Goal: Task Accomplishment & Management: Manage account settings

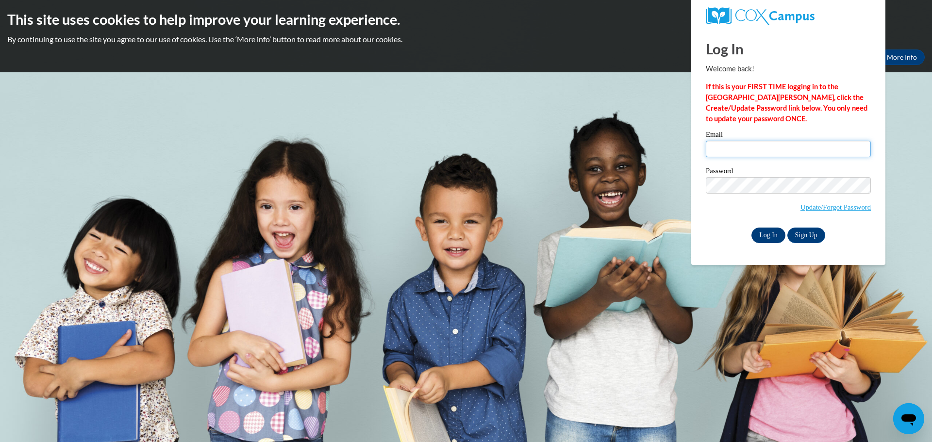
type input "kristin.alvarado@gmail.com"
click at [773, 233] on input "Log In" at bounding box center [769, 236] width 34 height 16
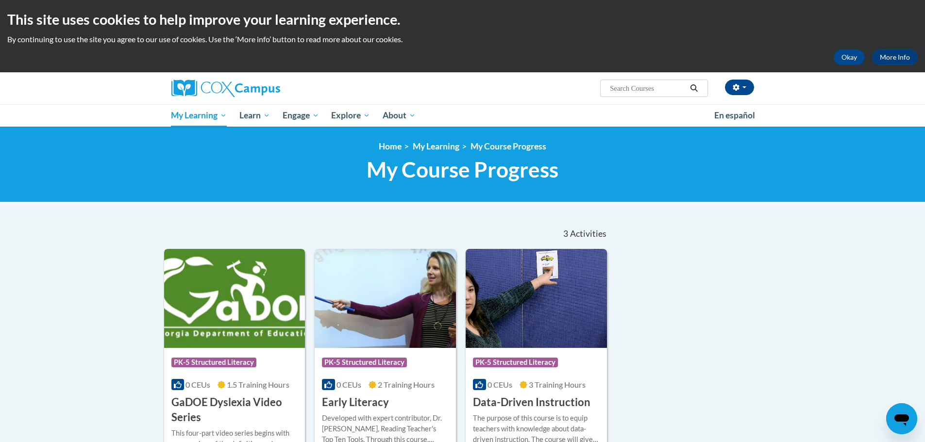
click at [198, 275] on img at bounding box center [234, 298] width 141 height 99
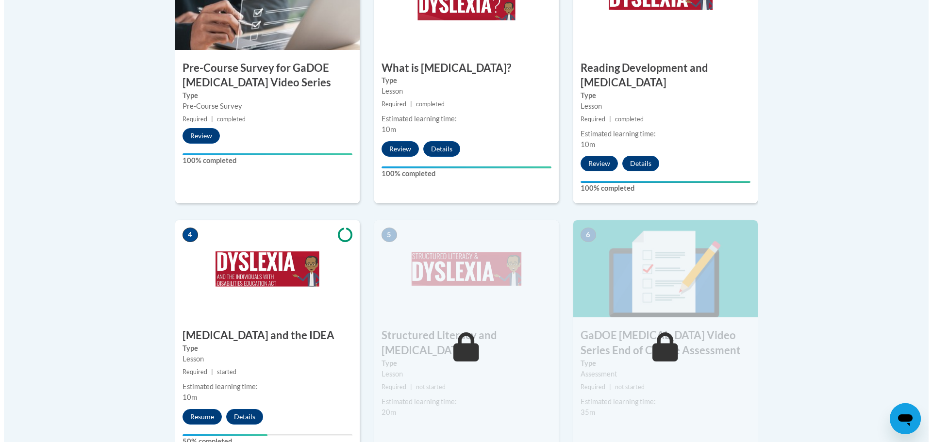
scroll to position [486, 0]
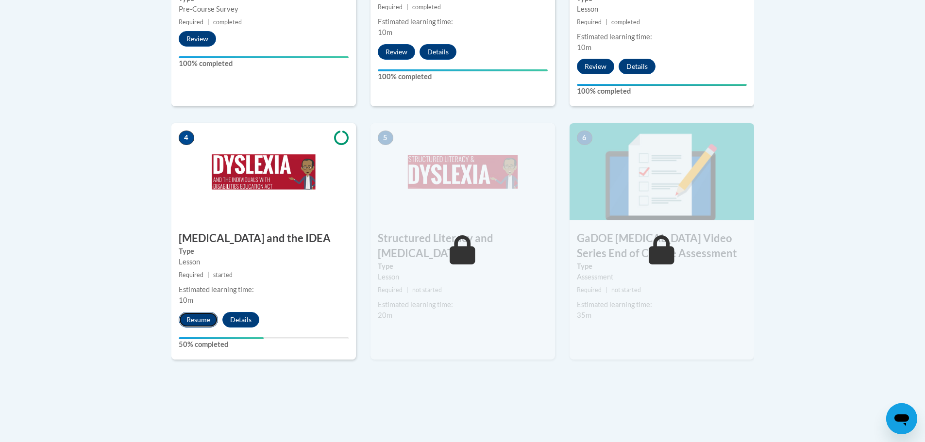
click at [197, 312] on button "Resume" at bounding box center [198, 320] width 39 height 16
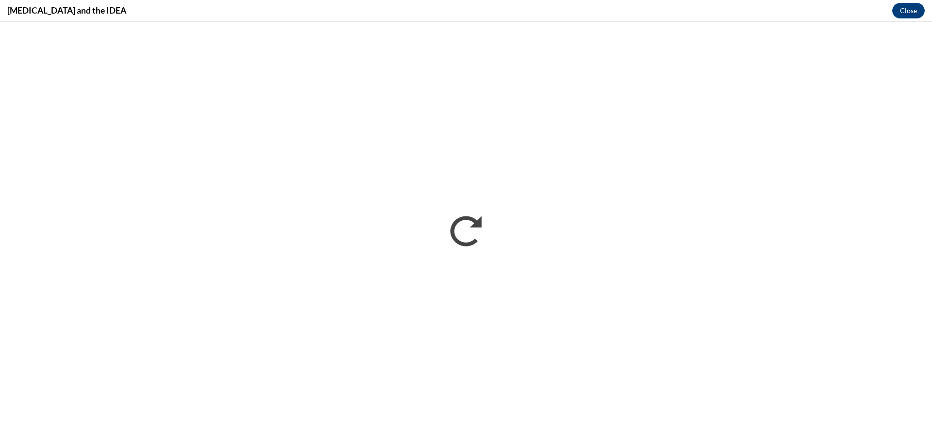
scroll to position [0, 0]
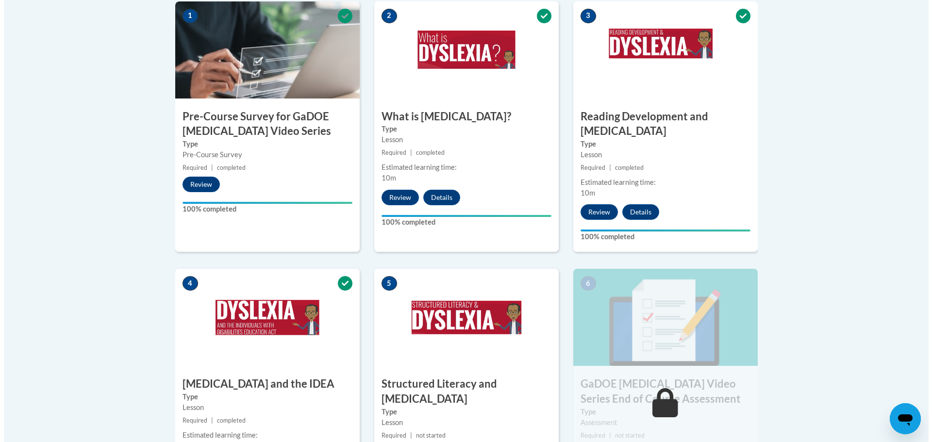
scroll to position [437, 0]
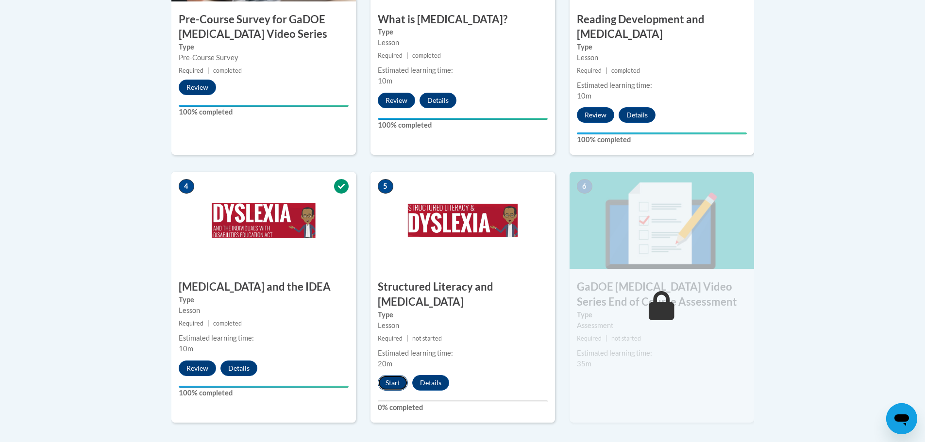
click at [395, 375] on button "Start" at bounding box center [393, 383] width 30 height 16
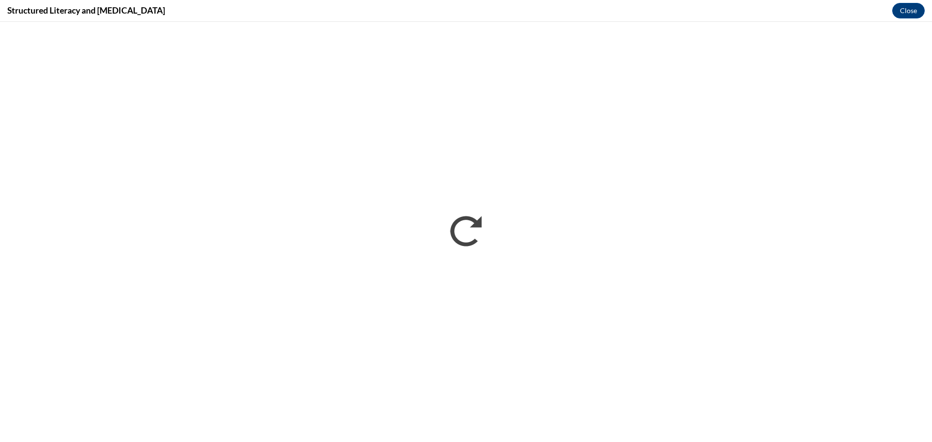
scroll to position [0, 0]
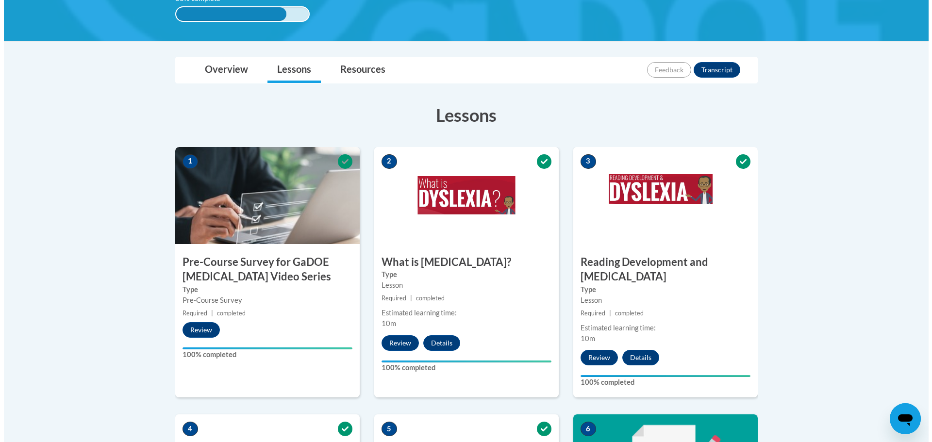
scroll to position [486, 0]
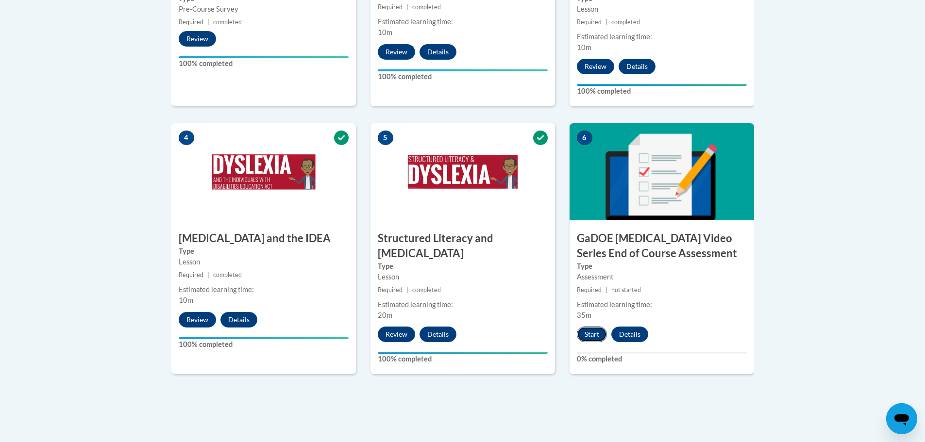
click at [593, 327] on button "Start" at bounding box center [592, 335] width 30 height 16
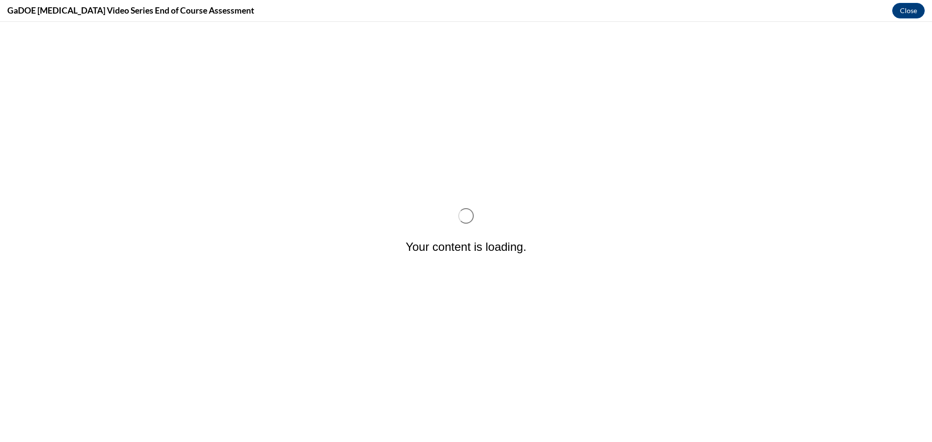
scroll to position [0, 0]
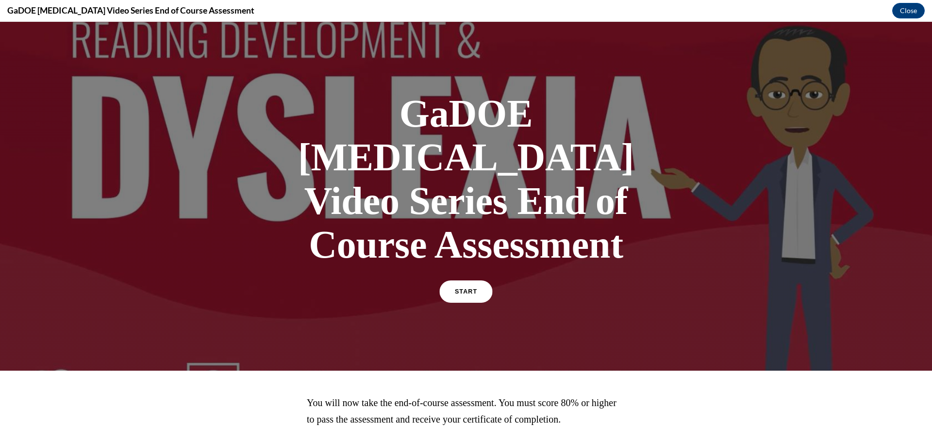
click at [463, 288] on span "START" at bounding box center [466, 291] width 22 height 7
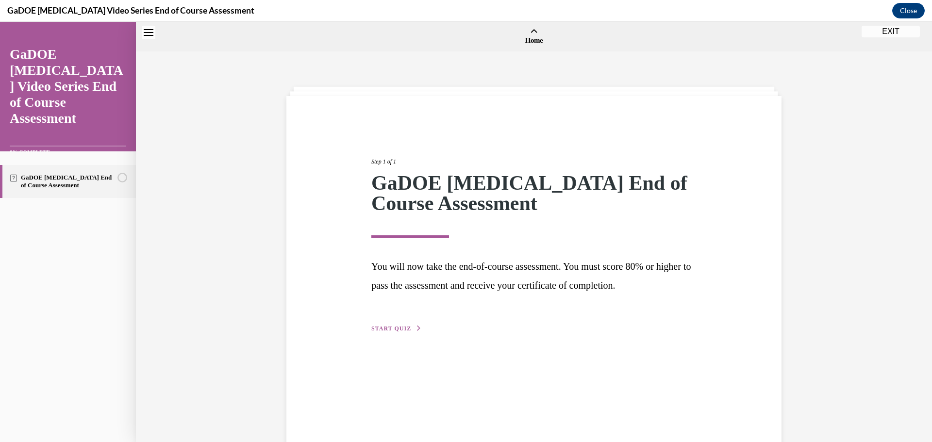
scroll to position [30, 0]
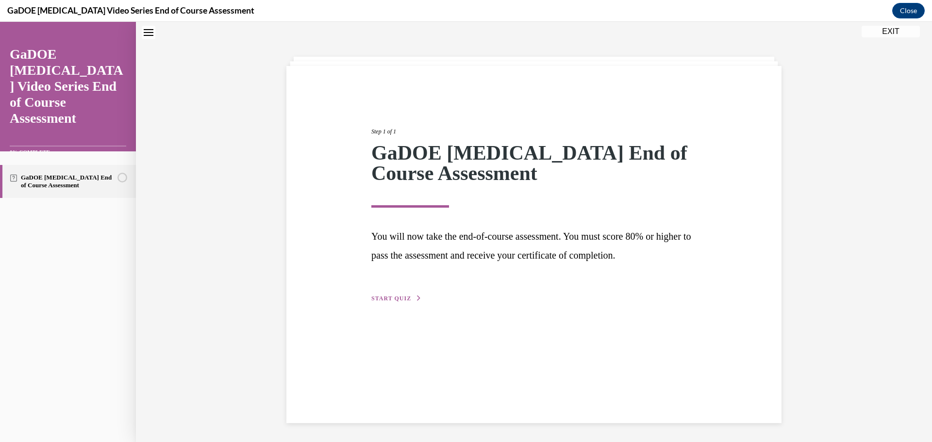
click at [399, 301] on button "START QUIZ" at bounding box center [396, 298] width 50 height 9
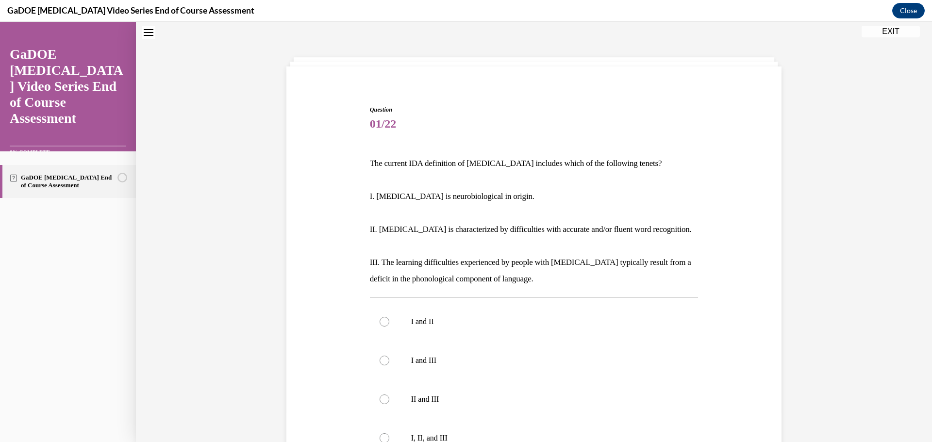
scroll to position [78, 0]
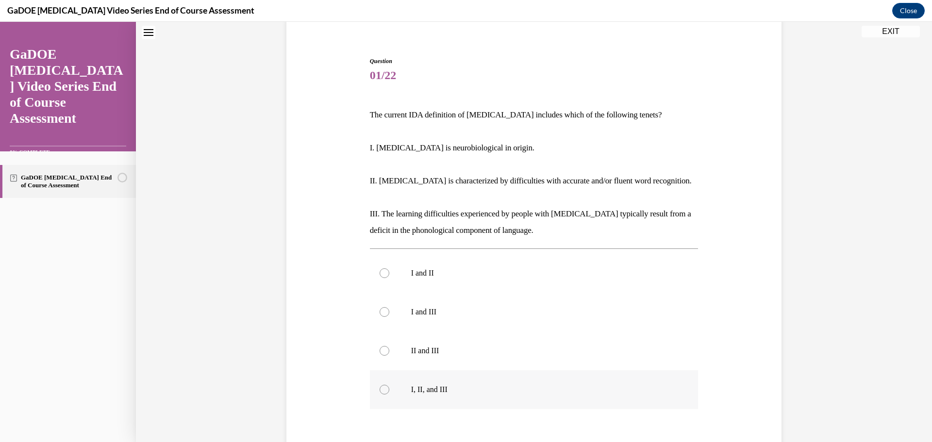
click at [380, 394] on div at bounding box center [385, 390] width 10 height 10
click at [380, 394] on input "I, II, and III" at bounding box center [385, 390] width 10 height 10
radio input "true"
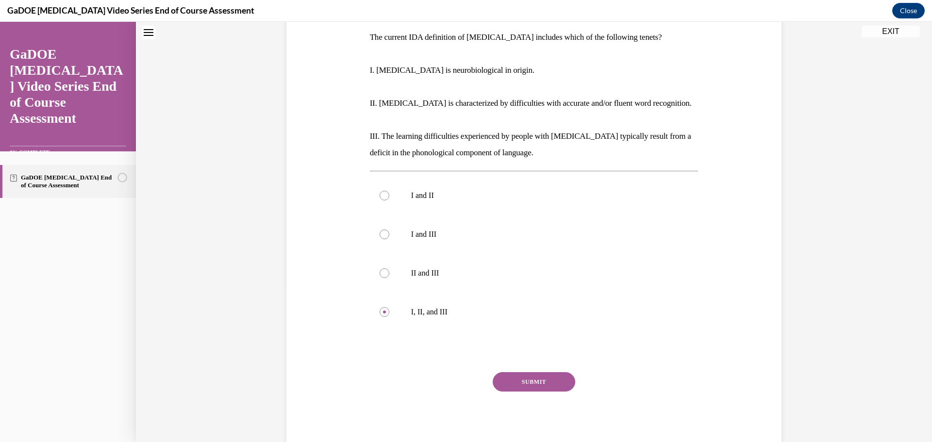
click at [547, 381] on button "SUBMIT" at bounding box center [534, 381] width 83 height 19
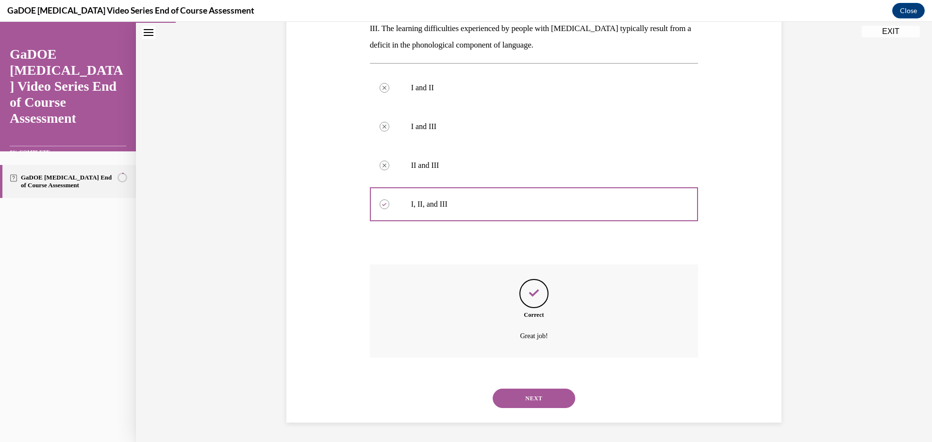
click at [553, 402] on button "NEXT" at bounding box center [534, 398] width 83 height 19
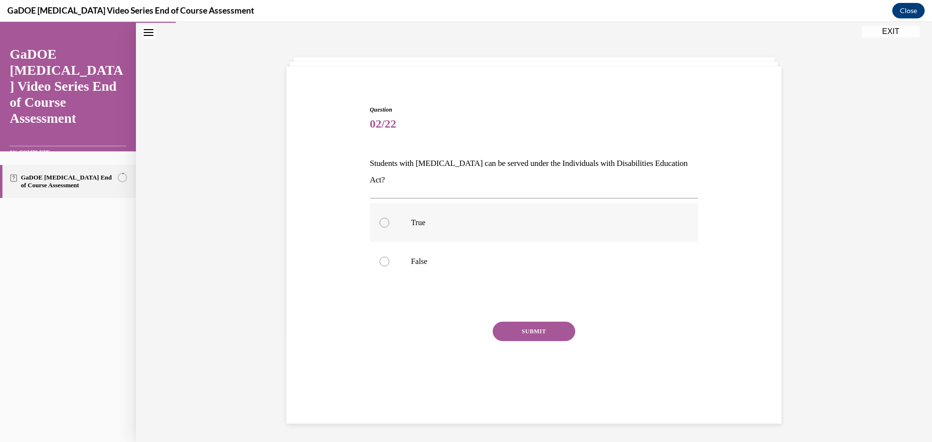
click at [384, 218] on div at bounding box center [385, 223] width 10 height 10
click at [384, 218] on input "True" at bounding box center [385, 223] width 10 height 10
radio input "true"
click at [550, 322] on button "SUBMIT" at bounding box center [534, 331] width 83 height 19
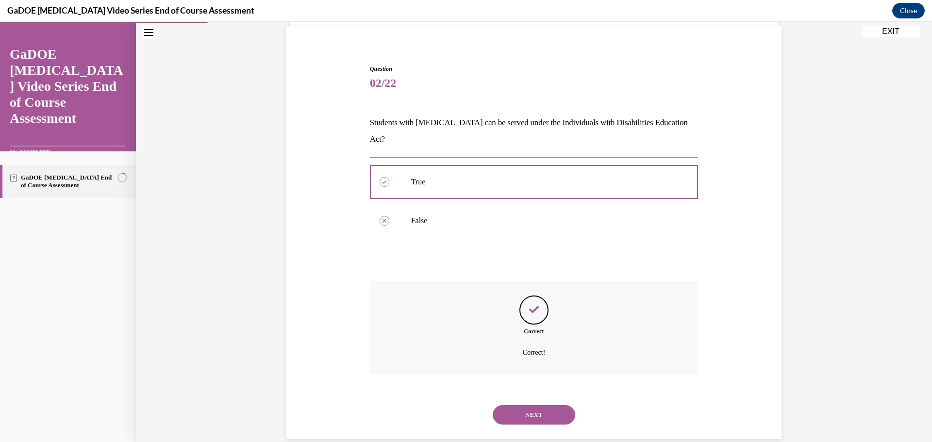
click at [545, 405] on button "NEXT" at bounding box center [534, 414] width 83 height 19
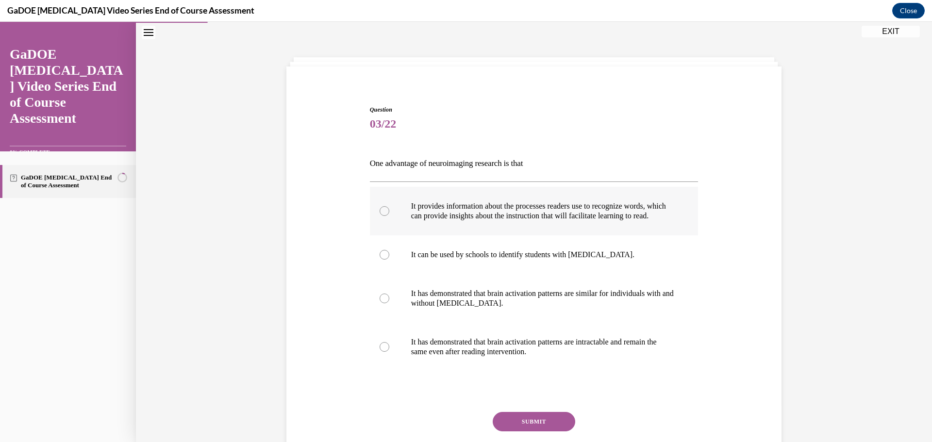
click at [380, 216] on div at bounding box center [385, 211] width 10 height 10
click at [380, 216] on input "It provides information about the processes readers use to recognize words, whi…" at bounding box center [385, 211] width 10 height 10
radio input "true"
click at [525, 432] on button "SUBMIT" at bounding box center [534, 421] width 83 height 19
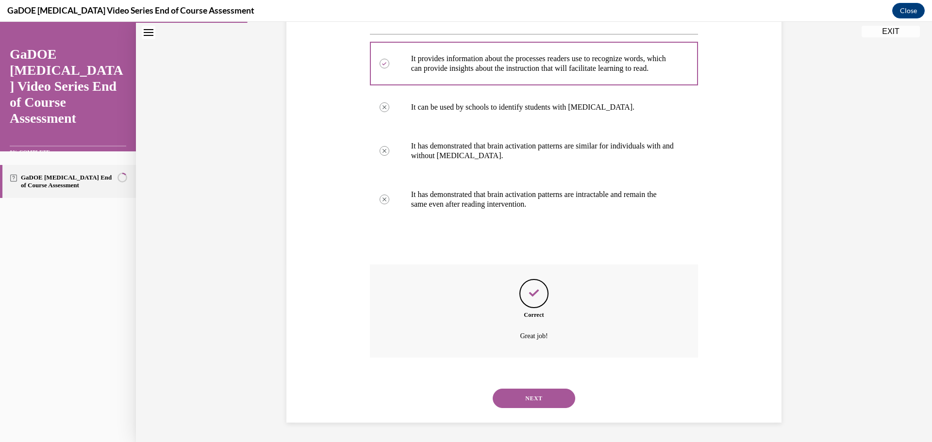
click at [530, 394] on button "NEXT" at bounding box center [534, 398] width 83 height 19
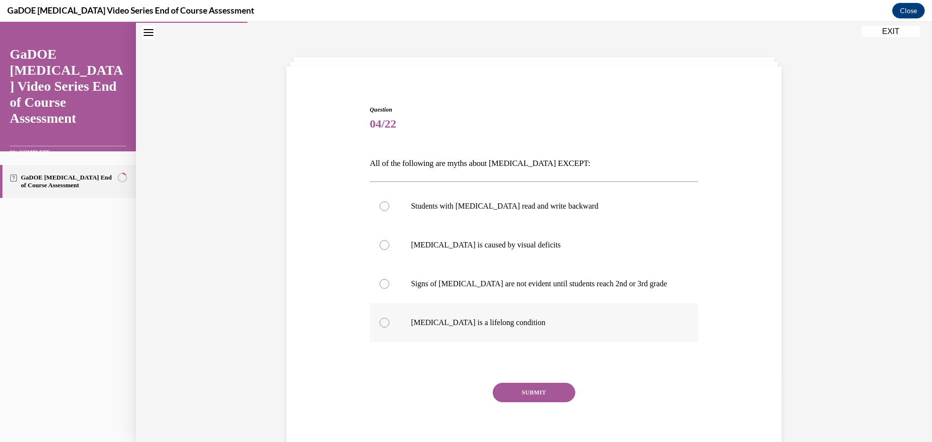
click at [381, 320] on div at bounding box center [385, 323] width 10 height 10
click at [381, 320] on input "Dyslexia is a lifelong condition" at bounding box center [385, 323] width 10 height 10
radio input "true"
click at [536, 401] on button "SUBMIT" at bounding box center [534, 392] width 83 height 19
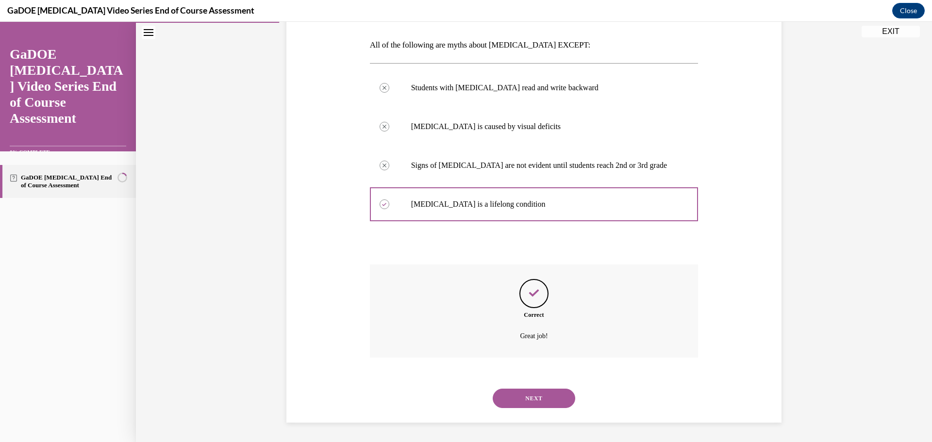
click at [529, 393] on button "NEXT" at bounding box center [534, 398] width 83 height 19
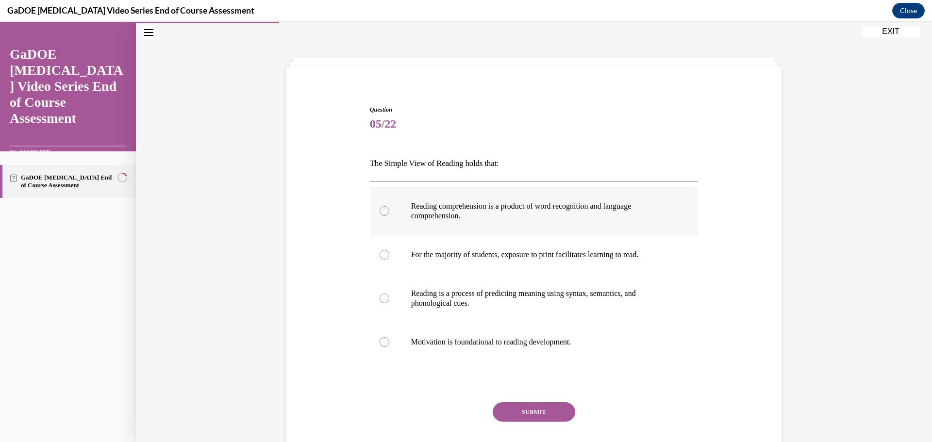
click at [380, 212] on div at bounding box center [385, 211] width 10 height 10
click at [380, 212] on input "Reading comprehension is a product of word recognition and language comprehensi…" at bounding box center [385, 211] width 10 height 10
radio input "true"
click at [512, 412] on button "SUBMIT" at bounding box center [534, 411] width 83 height 19
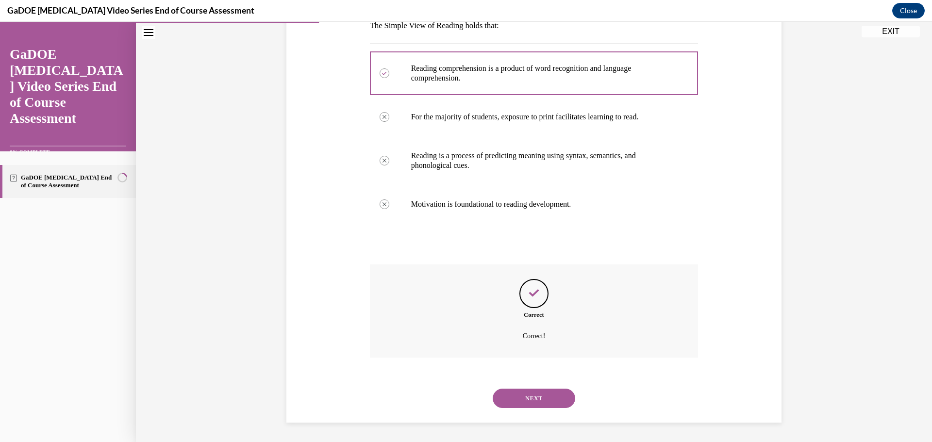
click at [540, 400] on button "NEXT" at bounding box center [534, 398] width 83 height 19
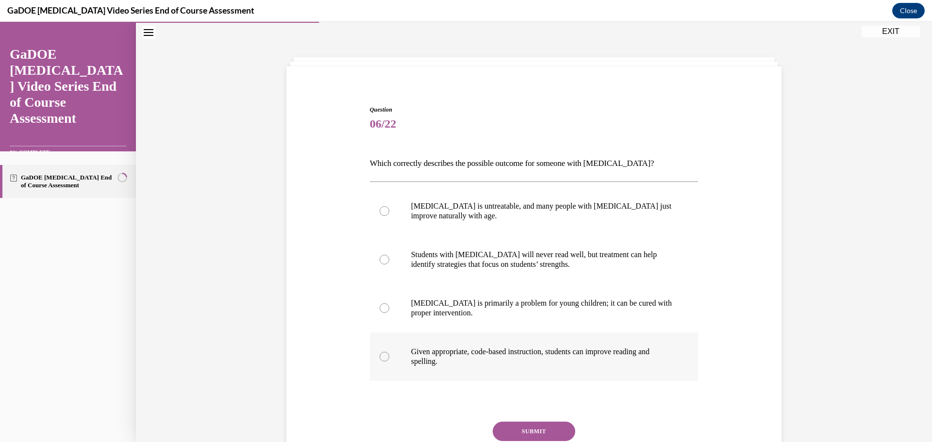
scroll to position [78, 0]
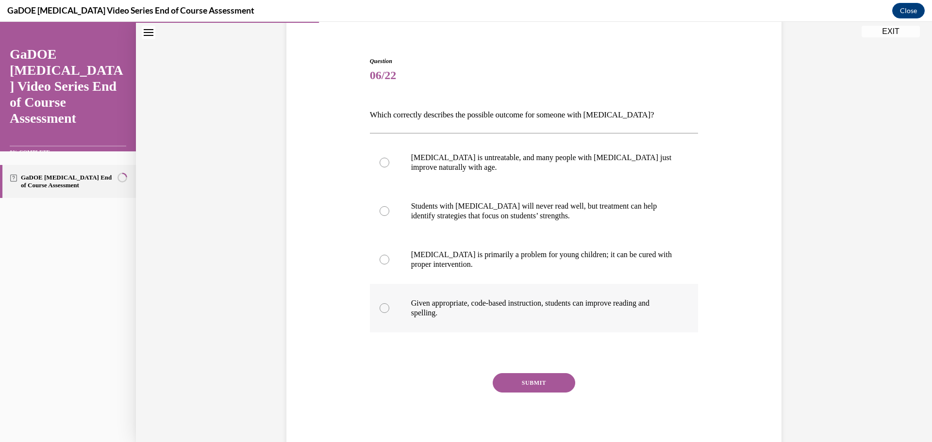
click at [380, 306] on div at bounding box center [385, 308] width 10 height 10
click at [380, 306] on input "Given appropriate, code-based instruction, students can improve reading and spe…" at bounding box center [385, 308] width 10 height 10
radio input "true"
click at [512, 377] on button "SUBMIT" at bounding box center [534, 382] width 83 height 19
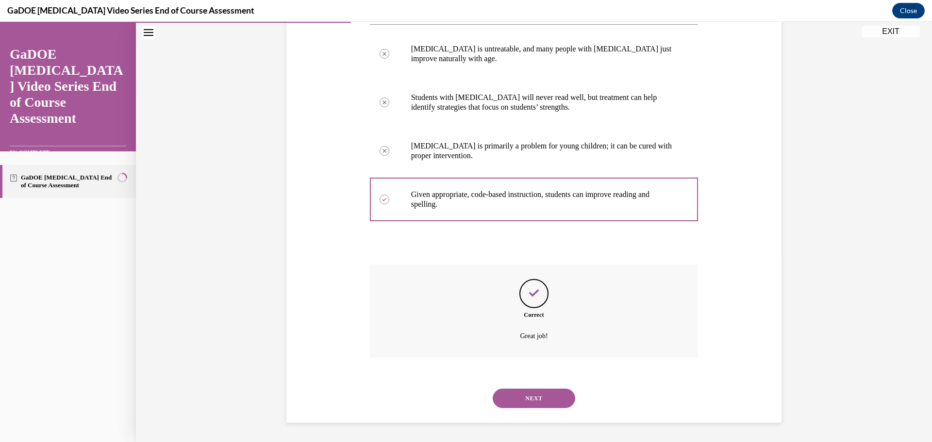
click at [540, 392] on button "NEXT" at bounding box center [534, 398] width 83 height 19
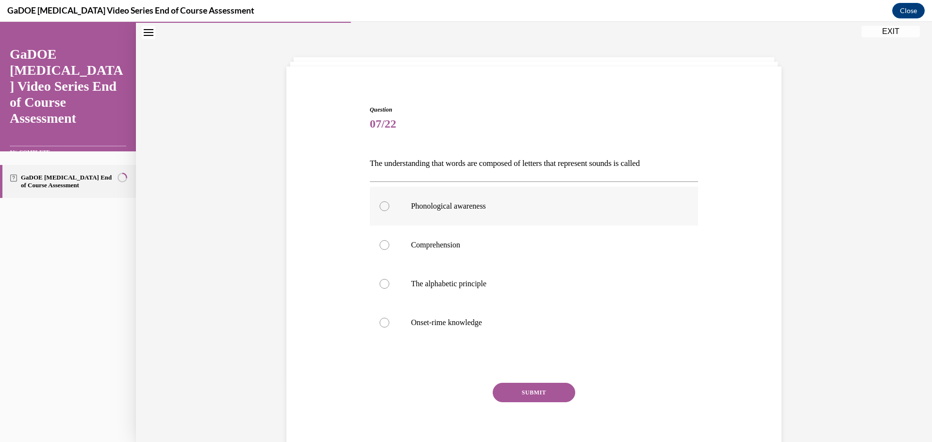
click at [381, 203] on div at bounding box center [385, 206] width 10 height 10
click at [381, 203] on input "Phonological awareness" at bounding box center [385, 206] width 10 height 10
radio input "true"
click at [534, 396] on button "SUBMIT" at bounding box center [534, 392] width 83 height 19
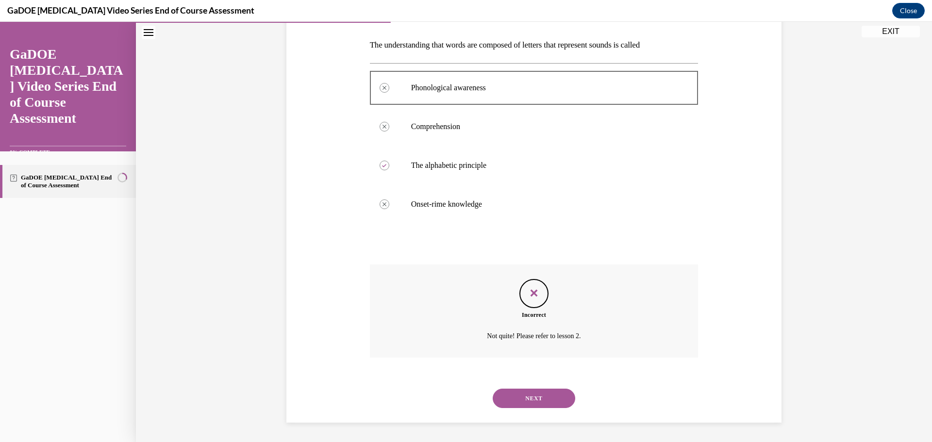
click at [526, 401] on button "NEXT" at bounding box center [534, 398] width 83 height 19
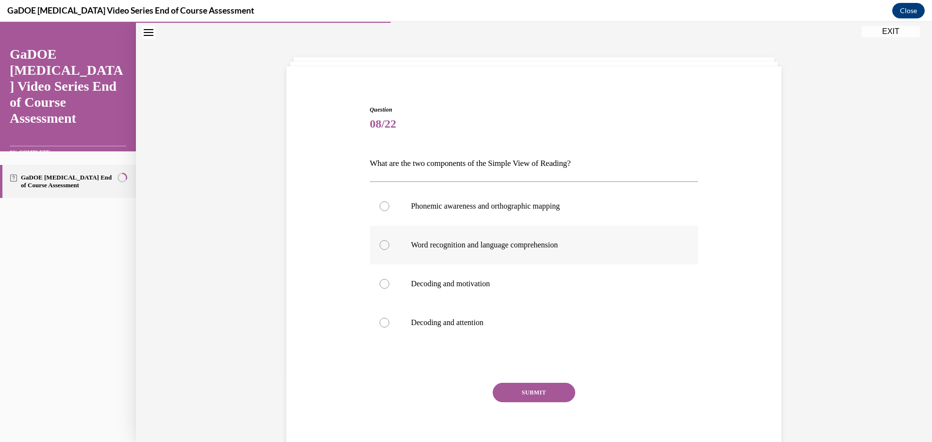
click at [382, 249] on div at bounding box center [385, 245] width 10 height 10
click at [382, 249] on input "Word recognition and language comprehension" at bounding box center [385, 245] width 10 height 10
radio input "true"
click at [538, 394] on button "SUBMIT" at bounding box center [534, 392] width 83 height 19
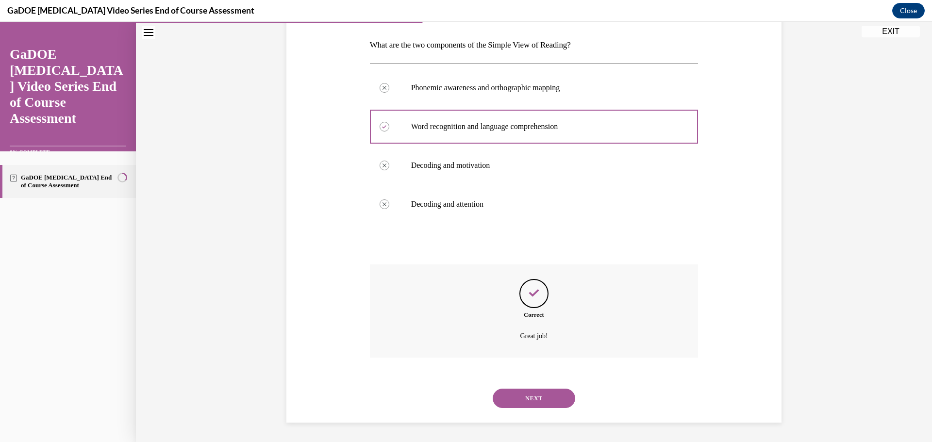
click at [539, 392] on button "NEXT" at bounding box center [534, 398] width 83 height 19
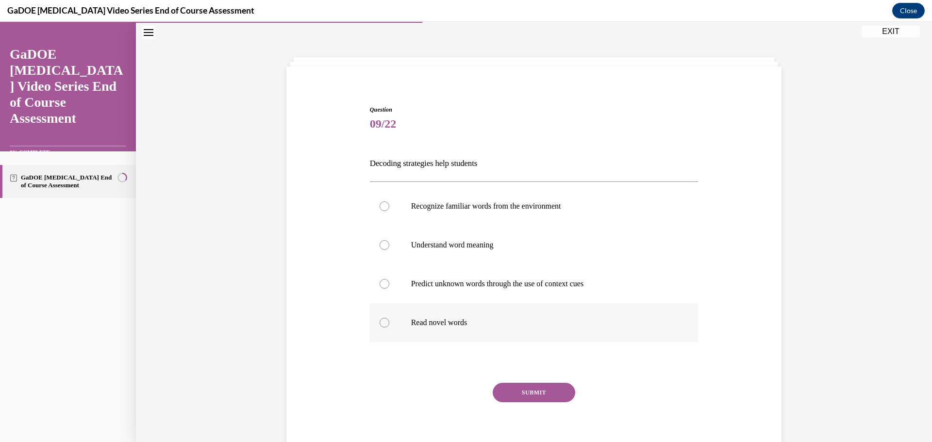
click at [381, 323] on div at bounding box center [385, 323] width 10 height 10
click at [381, 323] on input "Read novel words" at bounding box center [385, 323] width 10 height 10
radio input "true"
click at [531, 395] on button "SUBMIT" at bounding box center [534, 392] width 83 height 19
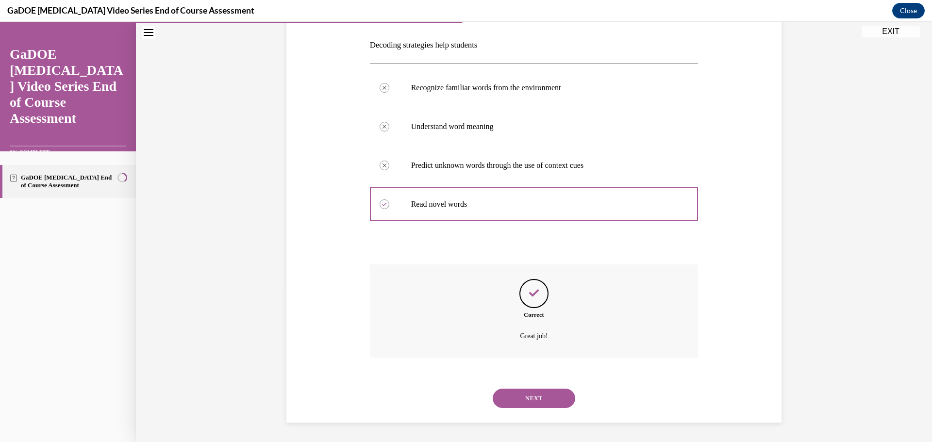
click at [542, 392] on button "NEXT" at bounding box center [534, 398] width 83 height 19
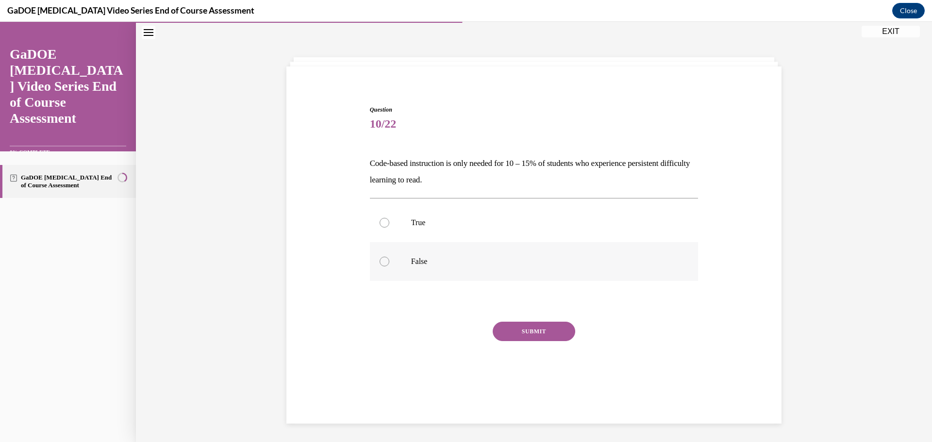
click at [380, 262] on div at bounding box center [385, 262] width 10 height 10
click at [380, 262] on input "False" at bounding box center [385, 262] width 10 height 10
radio input "true"
click at [534, 333] on button "SUBMIT" at bounding box center [534, 331] width 83 height 19
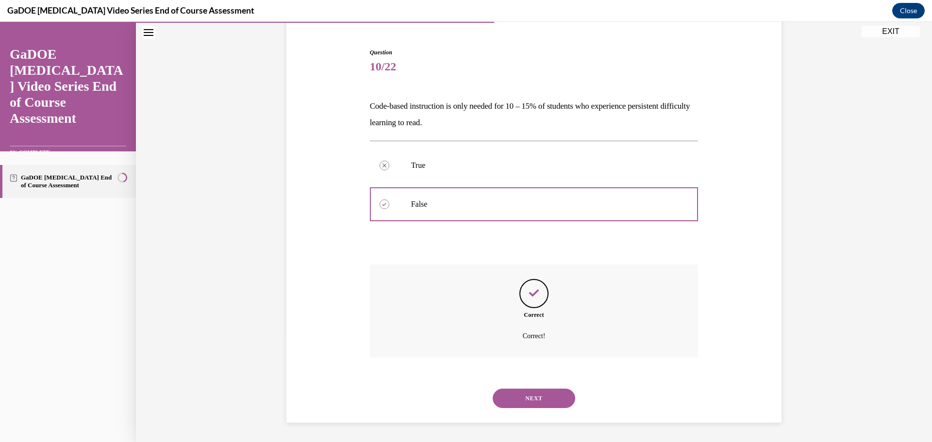
click at [543, 397] on button "NEXT" at bounding box center [534, 398] width 83 height 19
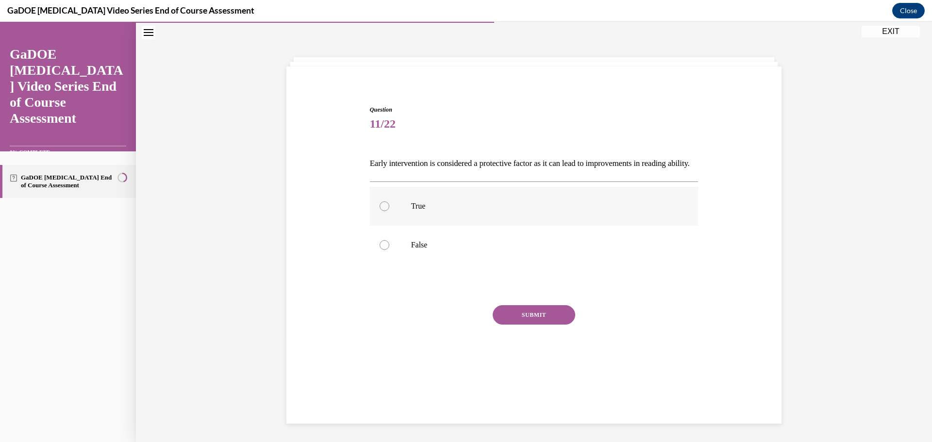
click at [382, 211] on div at bounding box center [385, 206] width 10 height 10
click at [382, 211] on input "True" at bounding box center [385, 206] width 10 height 10
radio input "true"
click at [527, 325] on button "SUBMIT" at bounding box center [534, 314] width 83 height 19
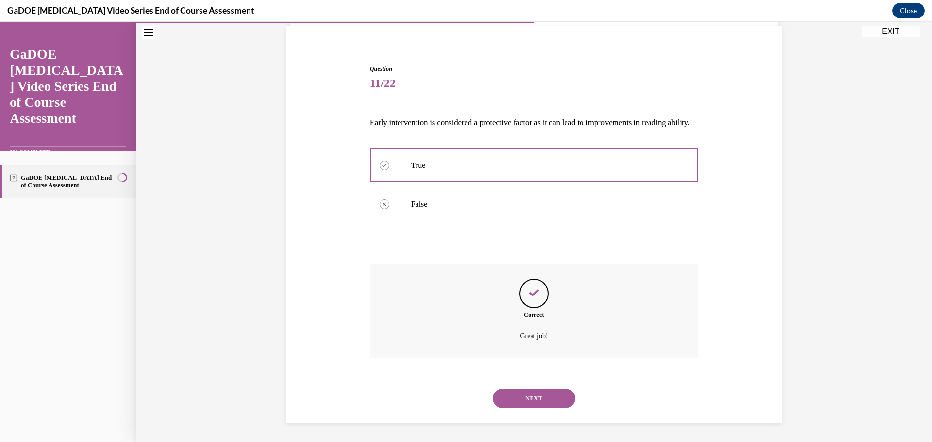
click at [536, 397] on button "NEXT" at bounding box center [534, 398] width 83 height 19
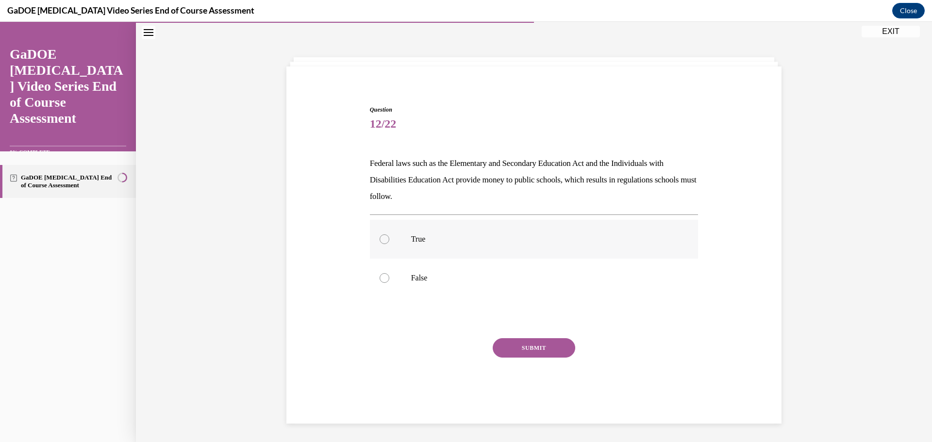
click at [380, 240] on div at bounding box center [385, 240] width 10 height 10
click at [380, 240] on input "True" at bounding box center [385, 240] width 10 height 10
radio input "true"
click at [530, 349] on button "SUBMIT" at bounding box center [534, 347] width 83 height 19
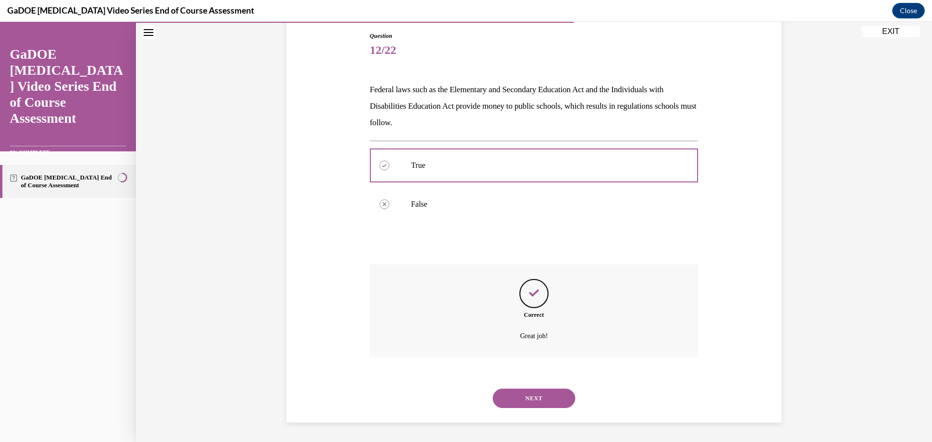
click at [530, 399] on button "NEXT" at bounding box center [534, 398] width 83 height 19
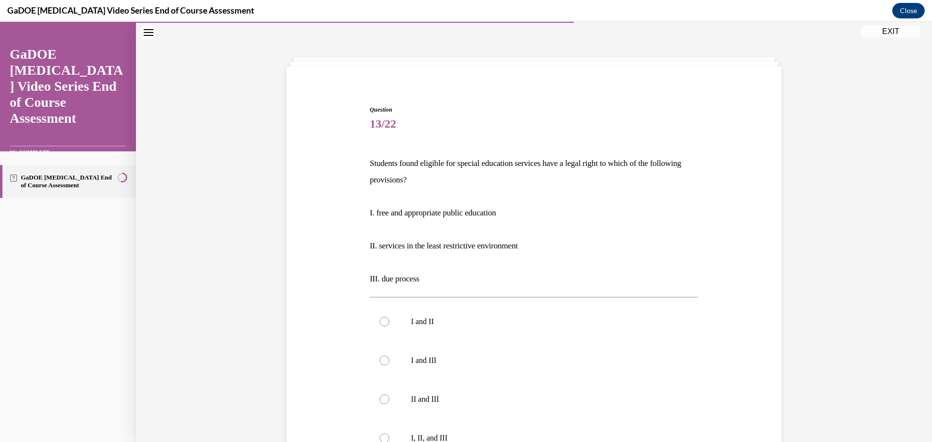
scroll to position [78, 0]
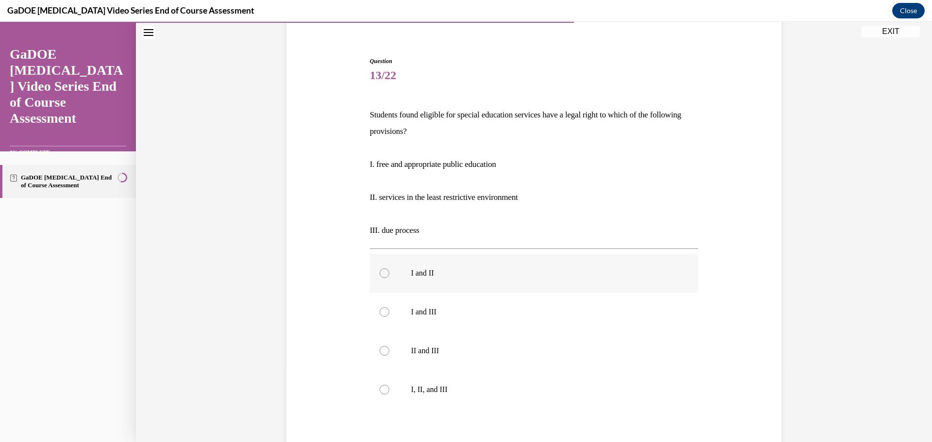
click at [380, 270] on div at bounding box center [385, 273] width 10 height 10
click at [380, 270] on input "I and II" at bounding box center [385, 273] width 10 height 10
radio input "true"
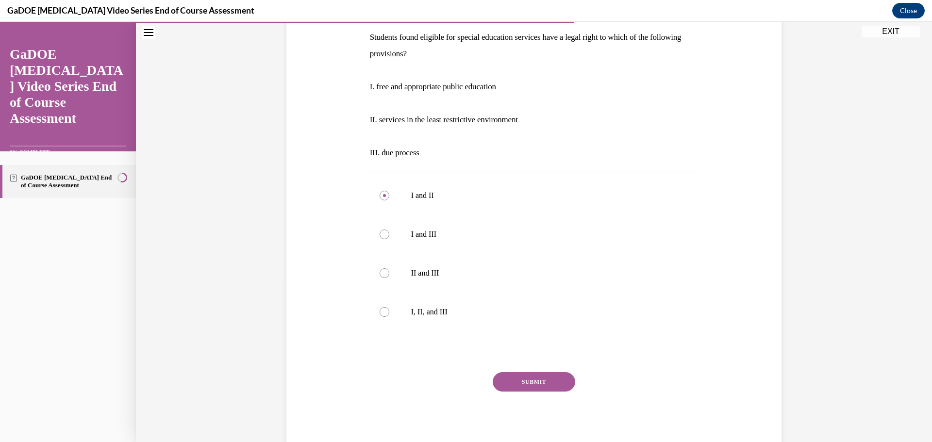
click at [532, 384] on button "SUBMIT" at bounding box center [534, 381] width 83 height 19
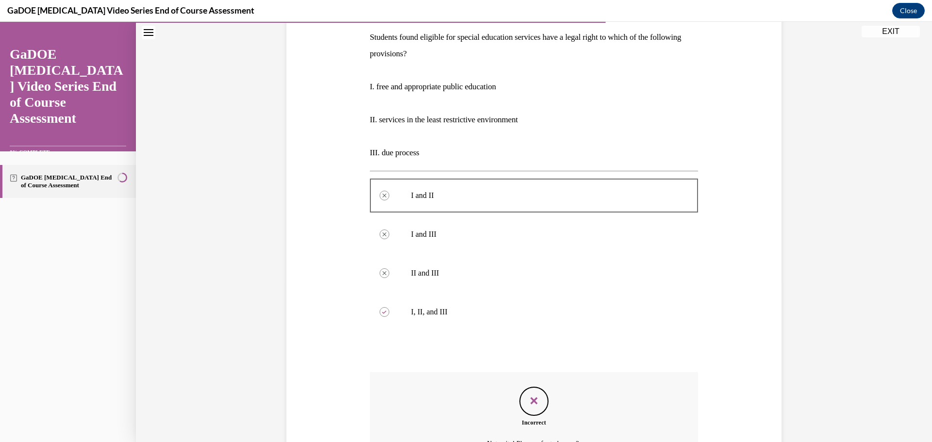
scroll to position [253, 0]
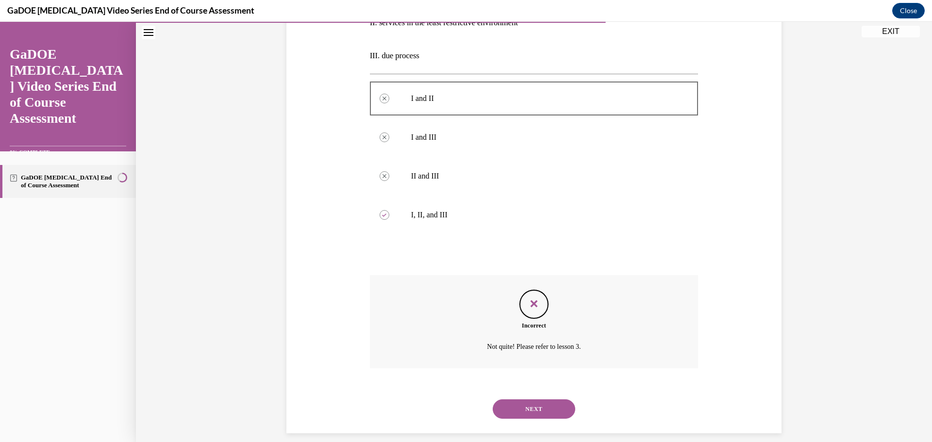
click at [532, 412] on button "NEXT" at bounding box center [534, 409] width 83 height 19
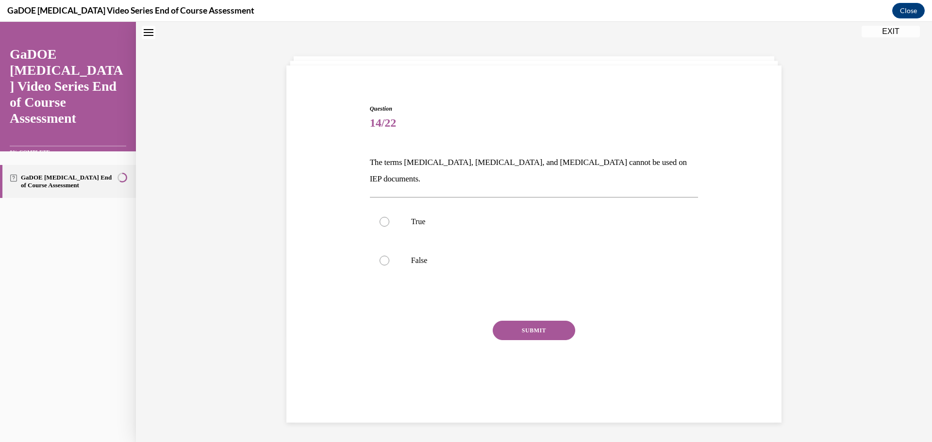
scroll to position [30, 0]
click at [384, 257] on div at bounding box center [385, 262] width 10 height 10
click at [384, 257] on input "False" at bounding box center [385, 262] width 10 height 10
radio input "true"
click at [546, 322] on button "SUBMIT" at bounding box center [534, 331] width 83 height 19
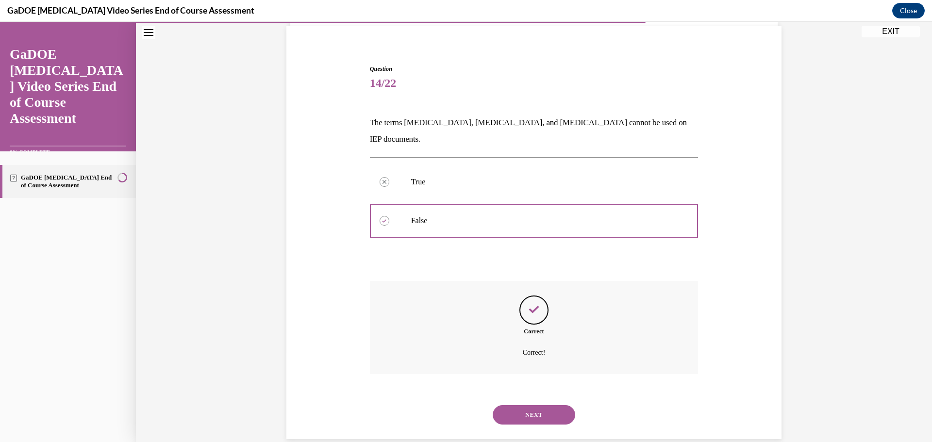
click at [533, 405] on button "NEXT" at bounding box center [534, 414] width 83 height 19
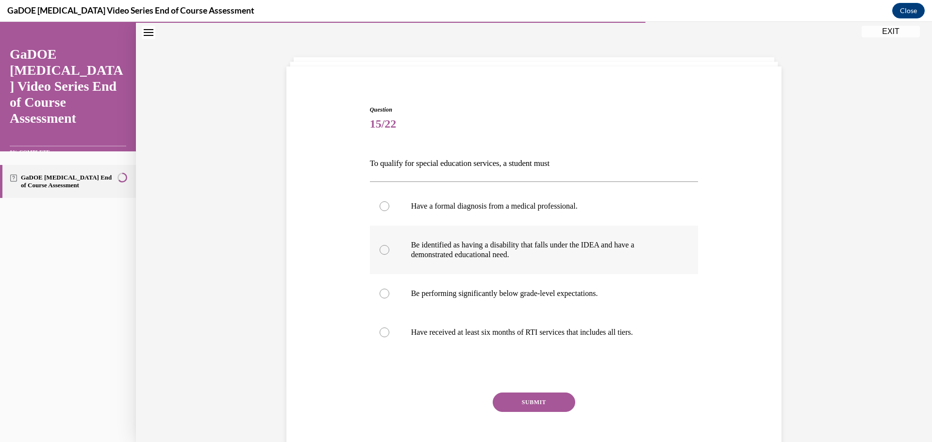
click at [380, 250] on div at bounding box center [385, 250] width 10 height 10
click at [380, 250] on input "Be identified as having a disability that falls under the IDEA and have a demon…" at bounding box center [385, 250] width 10 height 10
radio input "true"
click at [537, 408] on button "SUBMIT" at bounding box center [534, 402] width 83 height 19
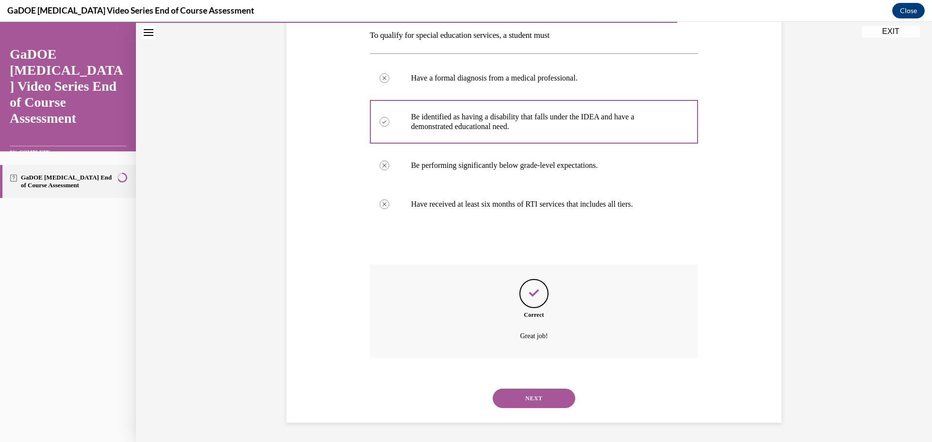
click at [540, 397] on button "NEXT" at bounding box center [534, 398] width 83 height 19
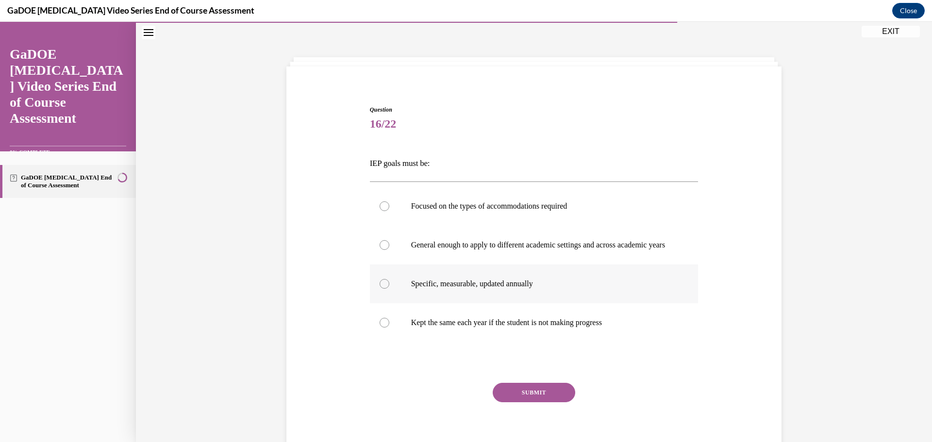
click at [380, 289] on div at bounding box center [385, 284] width 10 height 10
click at [380, 289] on input "Specific, measurable, updated annually" at bounding box center [385, 284] width 10 height 10
radio input "true"
click at [548, 399] on button "SUBMIT" at bounding box center [534, 392] width 83 height 19
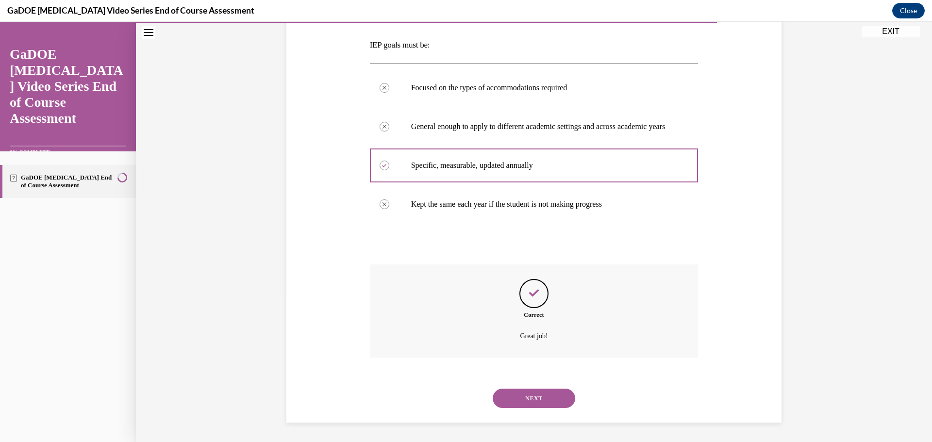
click at [546, 397] on button "NEXT" at bounding box center [534, 398] width 83 height 19
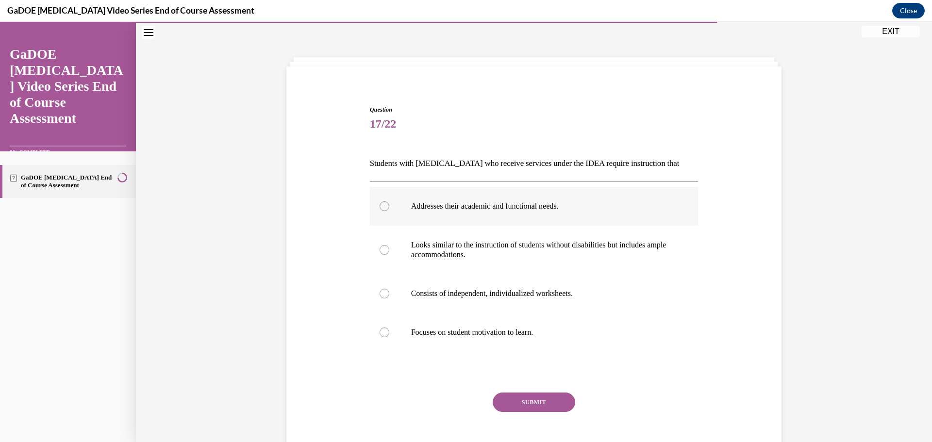
click at [380, 206] on div at bounding box center [385, 206] width 10 height 10
click at [380, 206] on input "Addresses their academic and functional needs." at bounding box center [385, 206] width 10 height 10
radio input "true"
click at [523, 398] on button "SUBMIT" at bounding box center [534, 402] width 83 height 19
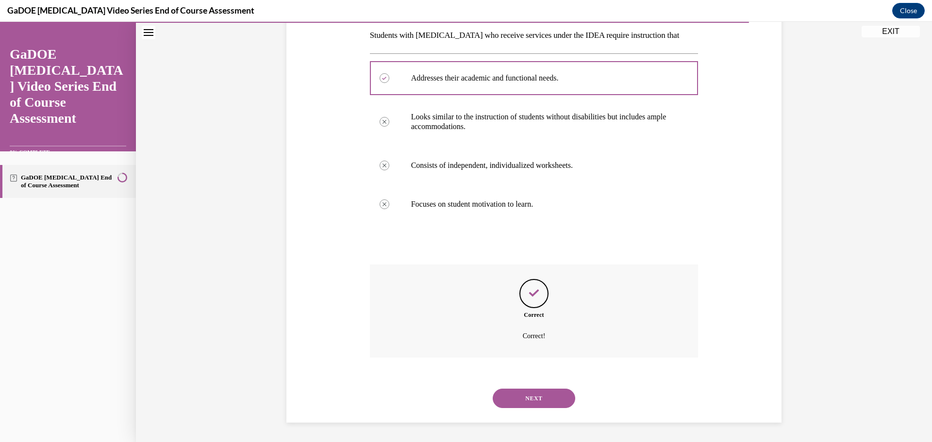
click at [532, 406] on button "NEXT" at bounding box center [534, 398] width 83 height 19
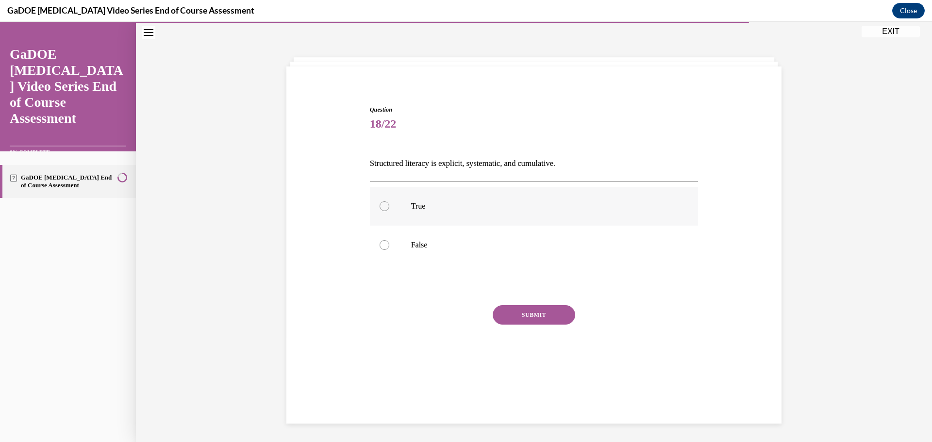
click at [382, 205] on div at bounding box center [385, 206] width 10 height 10
click at [382, 205] on input "True" at bounding box center [385, 206] width 10 height 10
radio input "true"
click at [521, 315] on button "SUBMIT" at bounding box center [534, 314] width 83 height 19
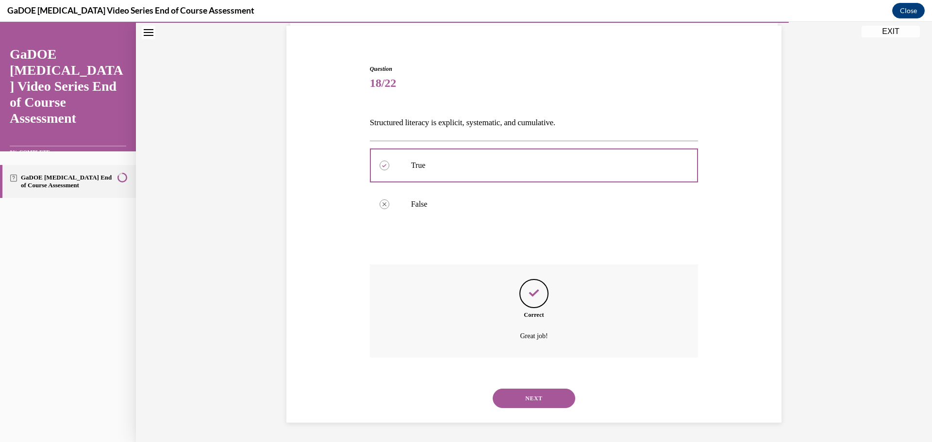
click at [536, 396] on button "NEXT" at bounding box center [534, 398] width 83 height 19
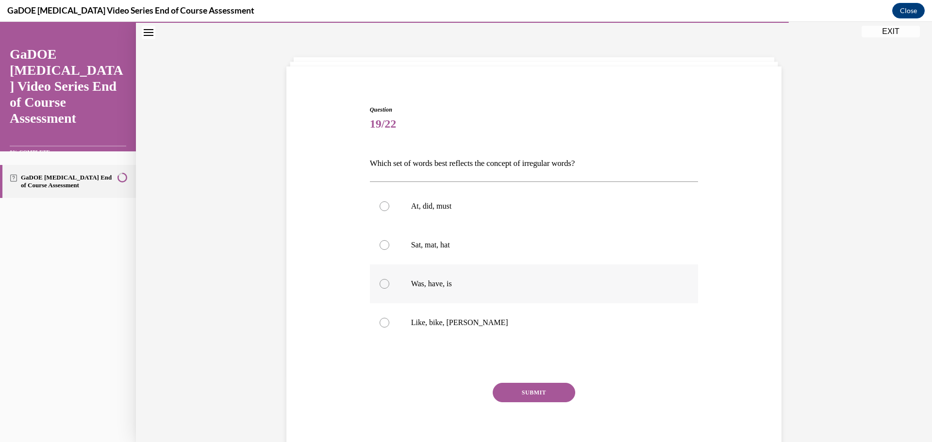
click at [381, 283] on div at bounding box center [385, 284] width 10 height 10
click at [381, 283] on input "Was, have, is" at bounding box center [385, 284] width 10 height 10
radio input "true"
click at [538, 391] on button "SUBMIT" at bounding box center [534, 392] width 83 height 19
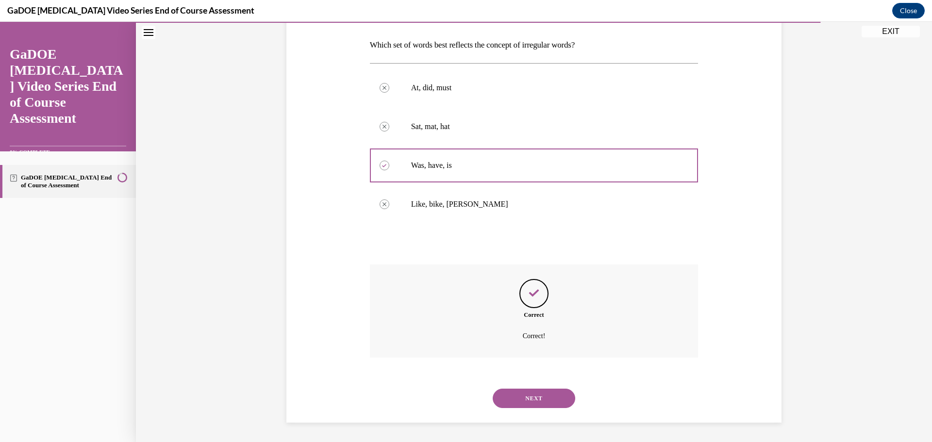
click at [532, 393] on button "NEXT" at bounding box center [534, 398] width 83 height 19
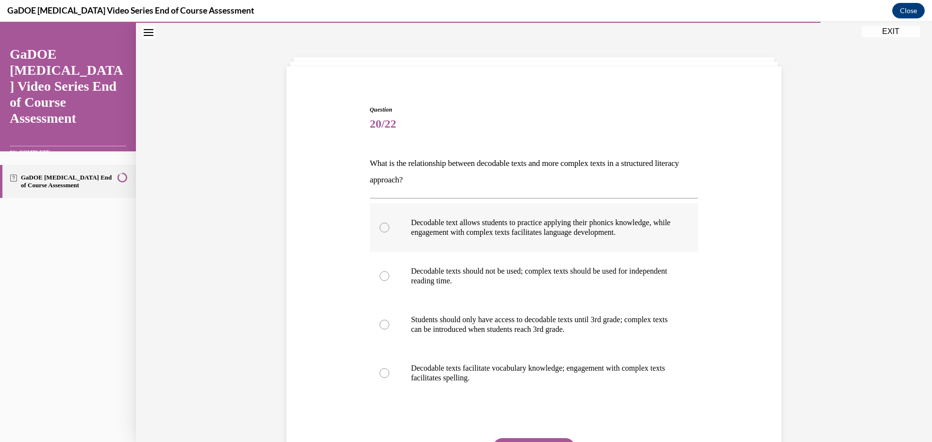
click at [380, 228] on div at bounding box center [385, 228] width 10 height 10
click at [380, 228] on input "Decodable text allows students to practice applying their phonics knowledge, wh…" at bounding box center [385, 228] width 10 height 10
radio input "true"
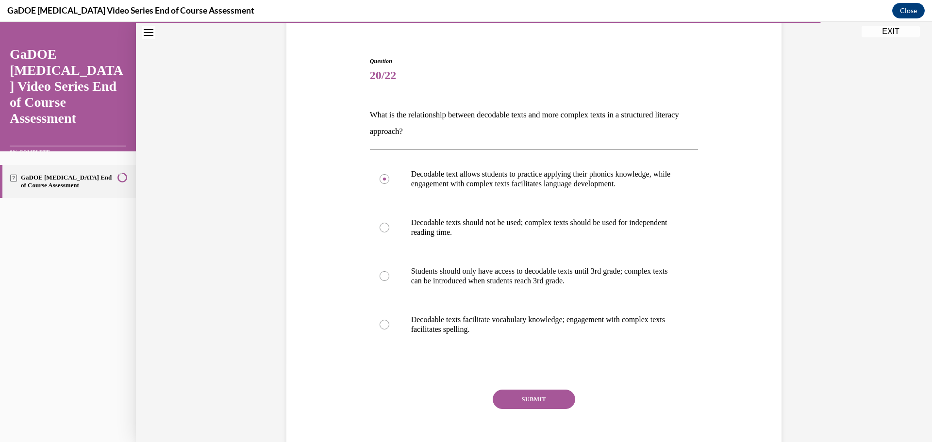
click at [533, 400] on button "SUBMIT" at bounding box center [534, 399] width 83 height 19
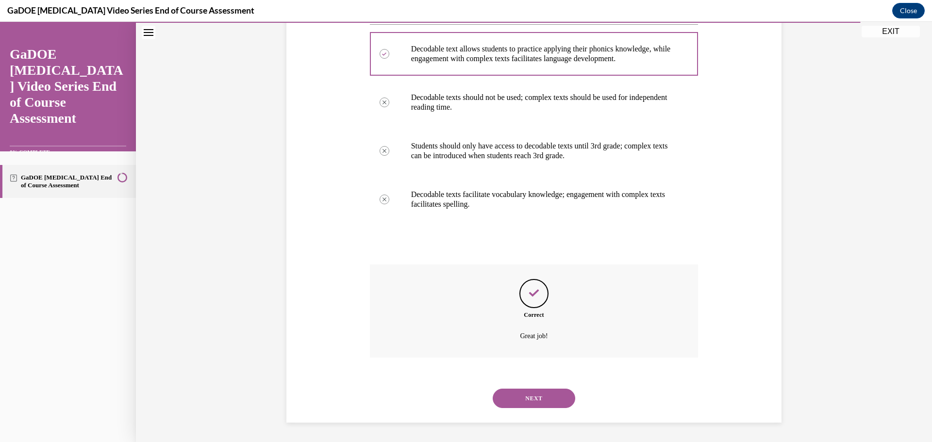
click at [529, 395] on button "NEXT" at bounding box center [534, 398] width 83 height 19
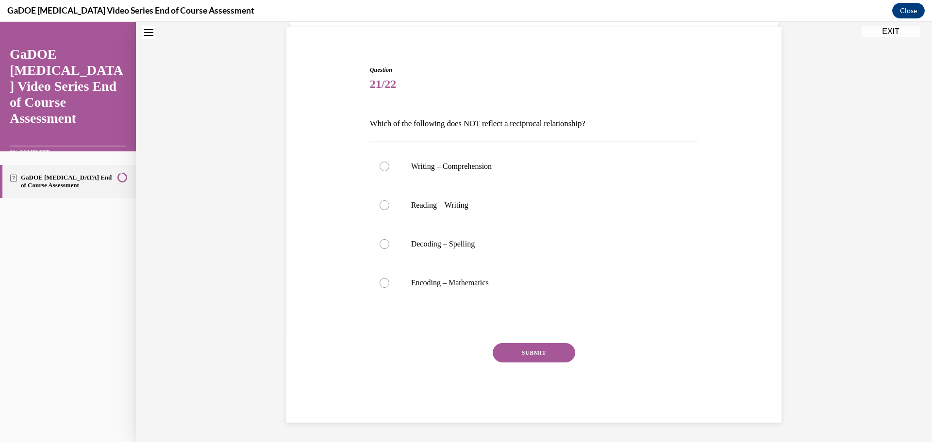
scroll to position [30, 0]
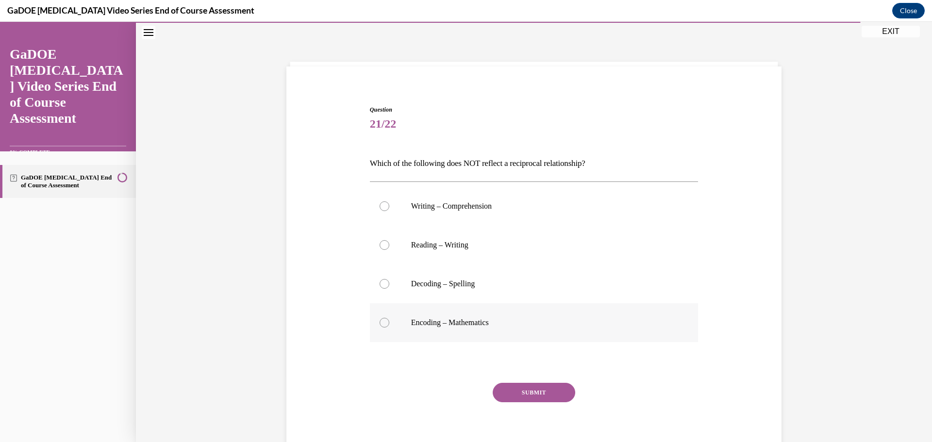
click at [381, 323] on div at bounding box center [385, 323] width 10 height 10
click at [381, 323] on input "Encoding – Mathematics" at bounding box center [385, 323] width 10 height 10
radio input "true"
click at [544, 391] on button "SUBMIT" at bounding box center [534, 392] width 83 height 19
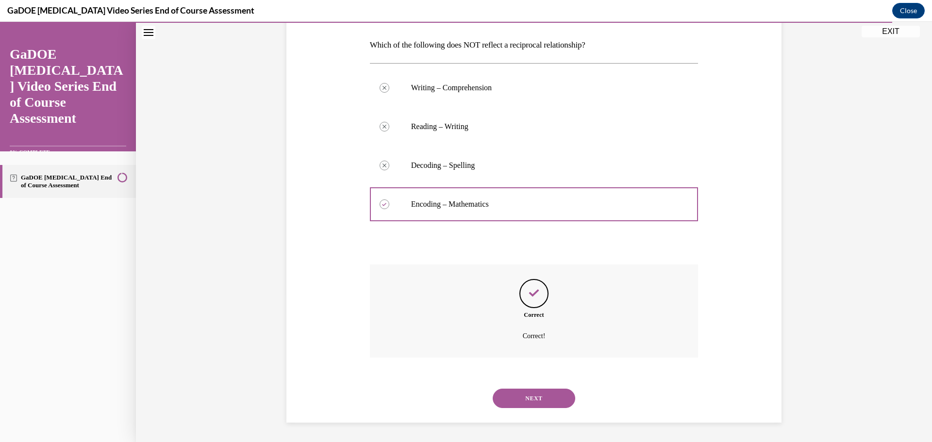
click at [536, 393] on button "NEXT" at bounding box center [534, 398] width 83 height 19
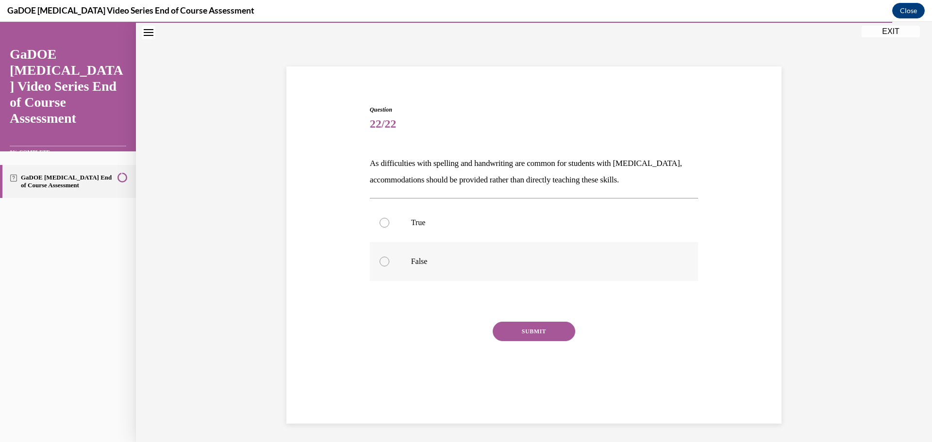
click at [382, 262] on div at bounding box center [385, 262] width 10 height 10
click at [382, 262] on input "False" at bounding box center [385, 262] width 10 height 10
radio input "true"
click at [531, 331] on button "SUBMIT" at bounding box center [534, 331] width 83 height 19
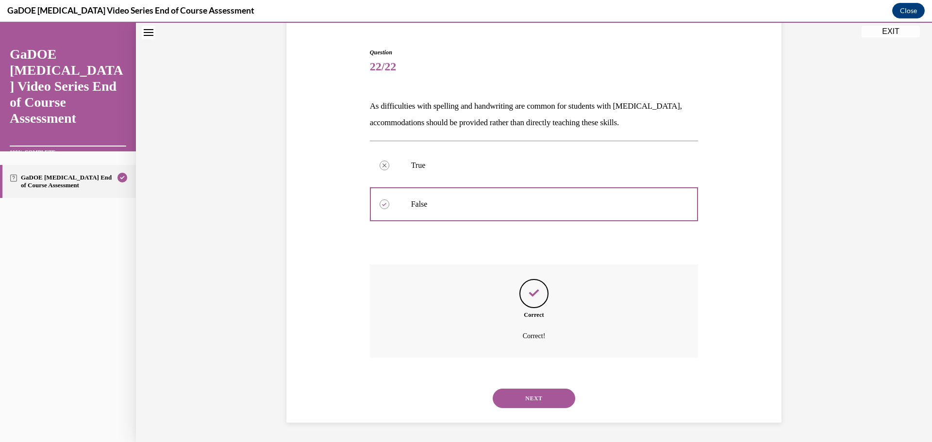
click at [543, 395] on button "NEXT" at bounding box center [534, 398] width 83 height 19
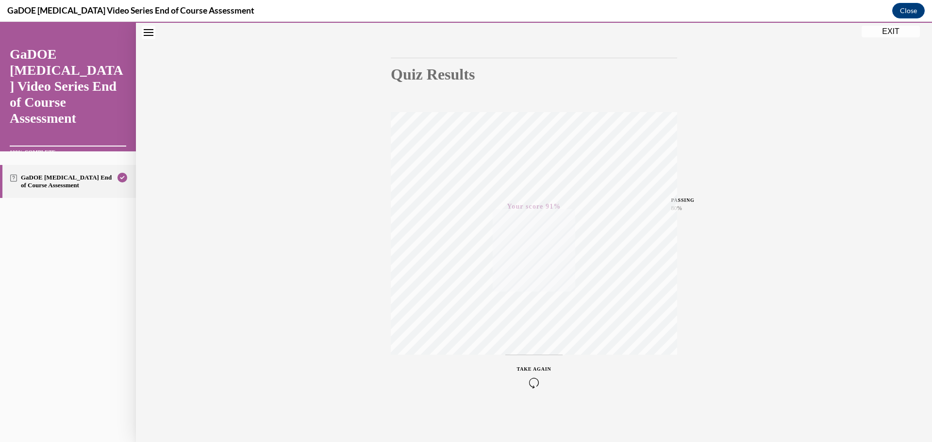
click at [887, 29] on button "EXIT" at bounding box center [891, 32] width 58 height 12
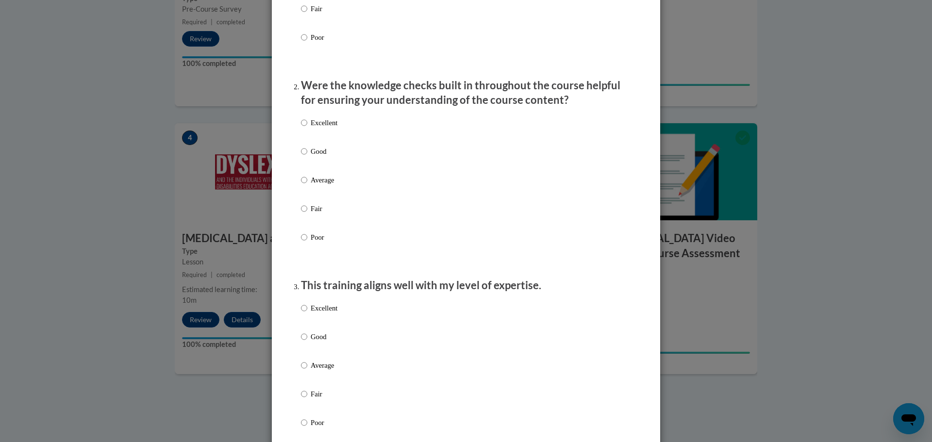
scroll to position [0, 0]
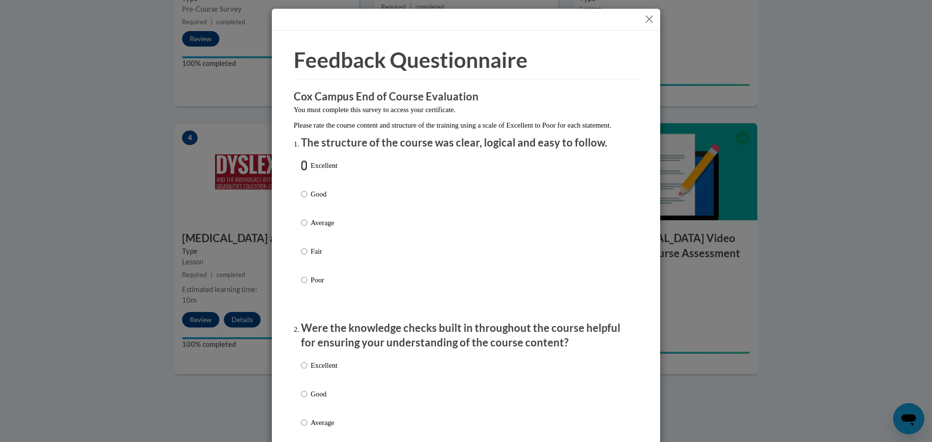
click at [301, 171] on input "Excellent" at bounding box center [304, 165] width 6 height 11
radio input "true"
click at [302, 371] on input "Excellent" at bounding box center [304, 365] width 6 height 11
radio input "true"
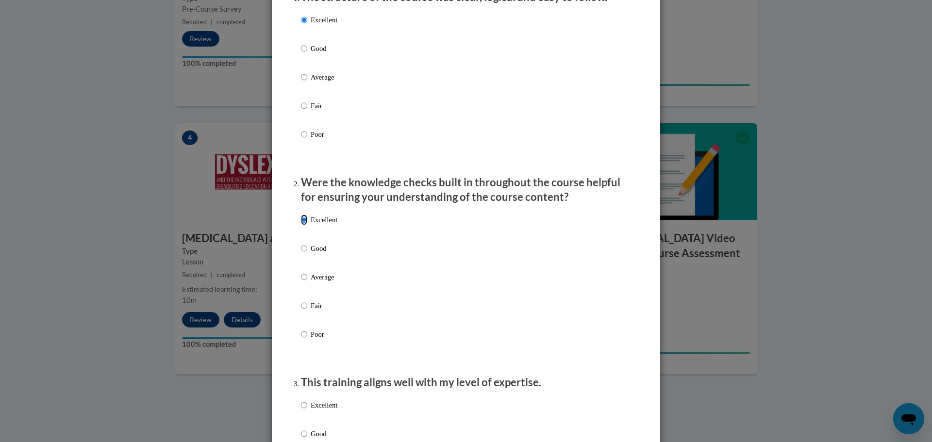
scroll to position [291, 0]
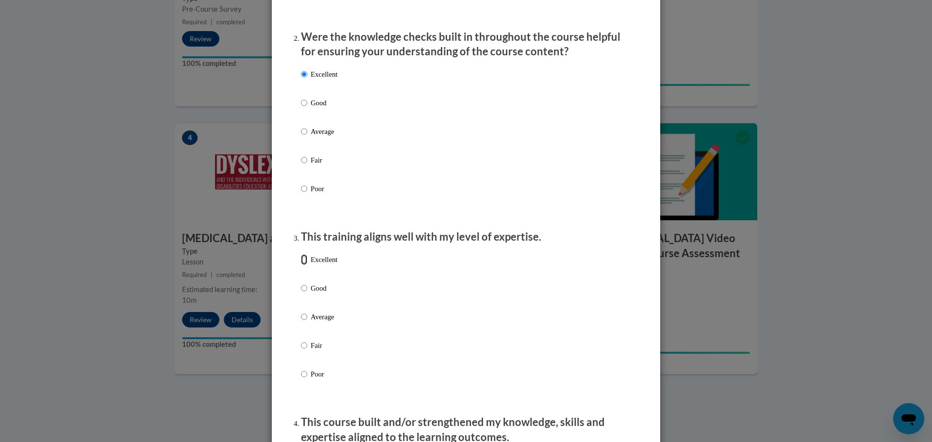
click at [301, 265] on input "Excellent" at bounding box center [304, 259] width 6 height 11
radio input "true"
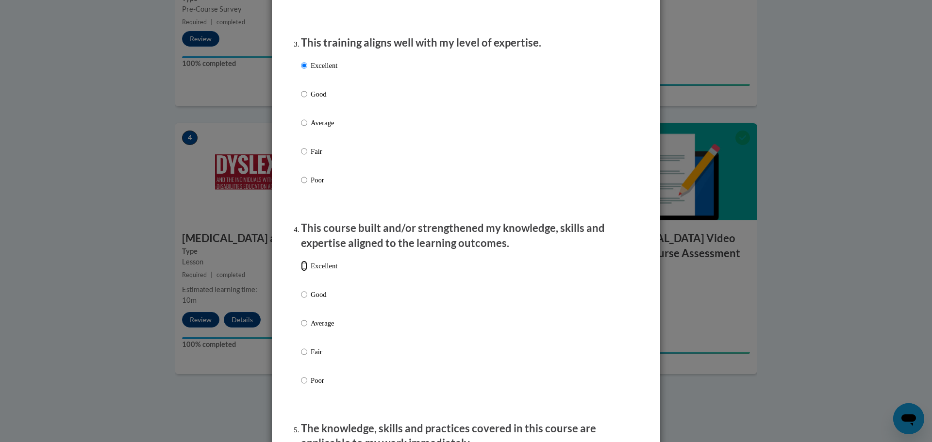
click at [302, 271] on input "Excellent" at bounding box center [304, 266] width 6 height 11
radio input "true"
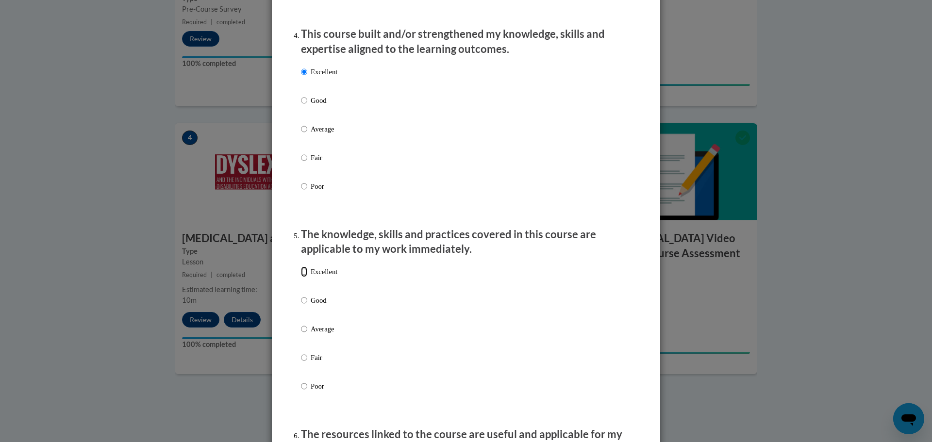
click at [302, 277] on input "Excellent" at bounding box center [304, 272] width 6 height 11
radio input "true"
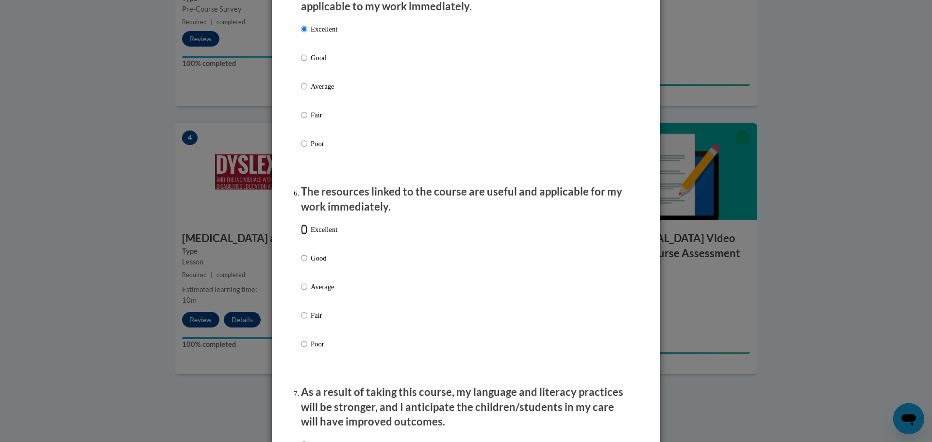
click at [301, 235] on input "Excellent" at bounding box center [304, 229] width 6 height 11
radio input "true"
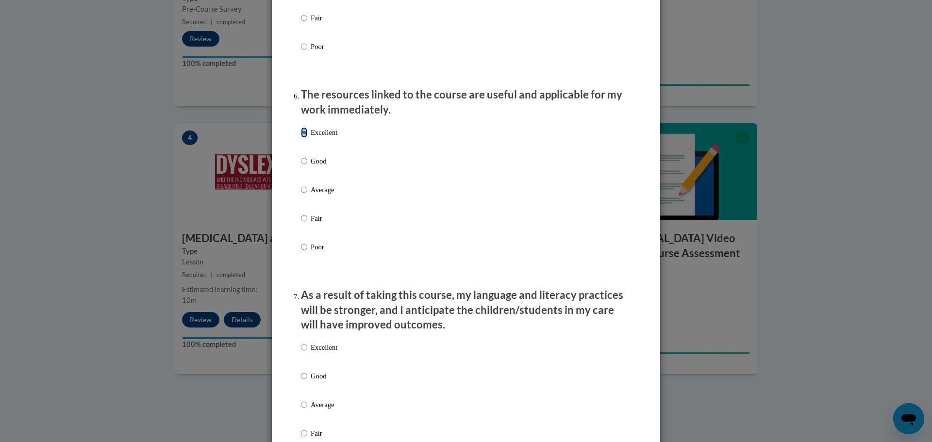
scroll to position [1117, 0]
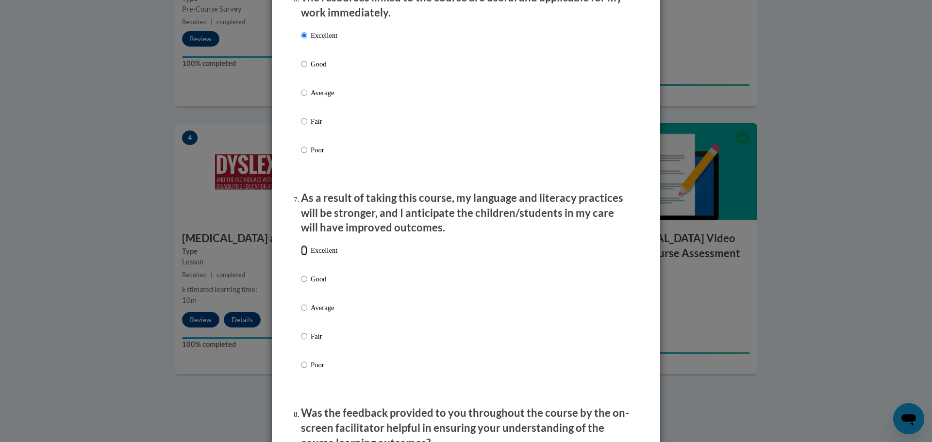
click at [302, 256] on input "Excellent" at bounding box center [304, 250] width 6 height 11
radio input "true"
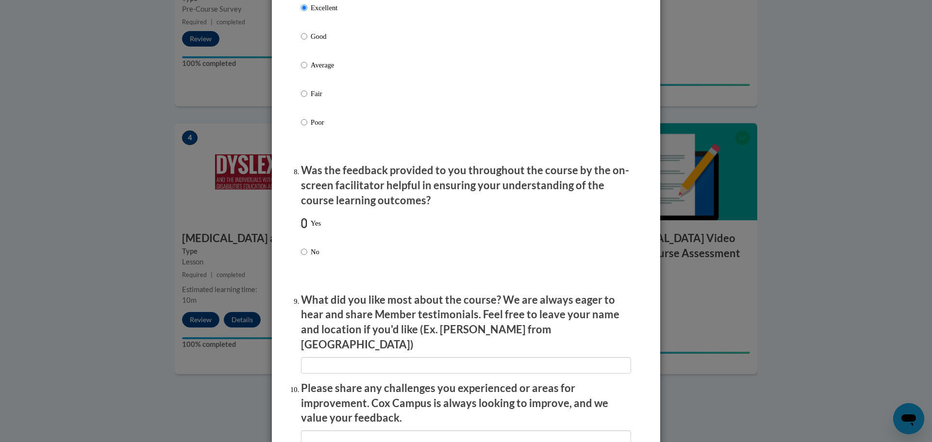
click at [301, 229] on input "Yes" at bounding box center [304, 223] width 6 height 11
radio input "true"
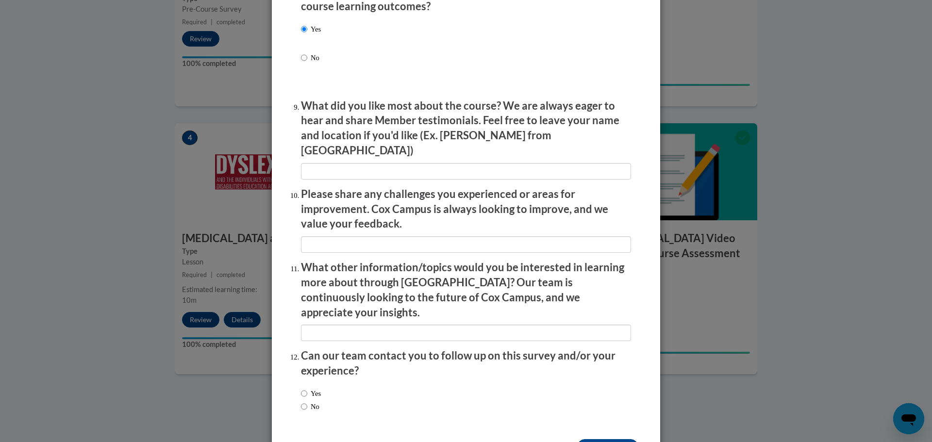
click at [612, 439] on input "Submit feedback" at bounding box center [607, 447] width 61 height 16
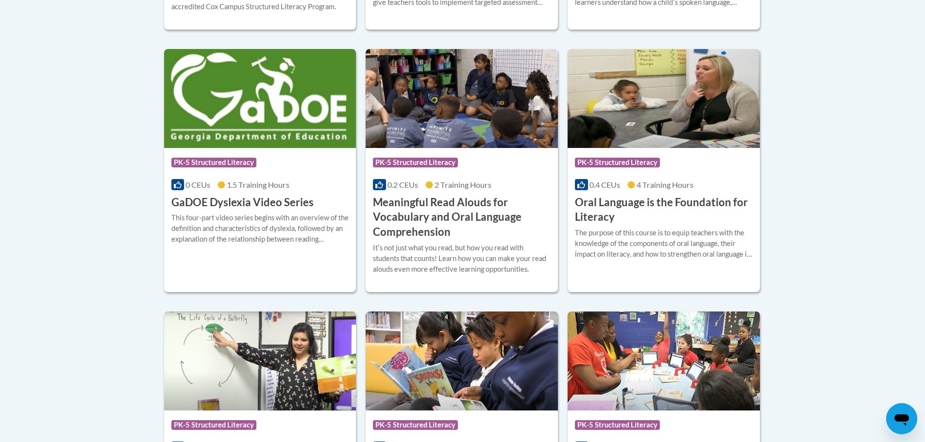
scroll to position [583, 0]
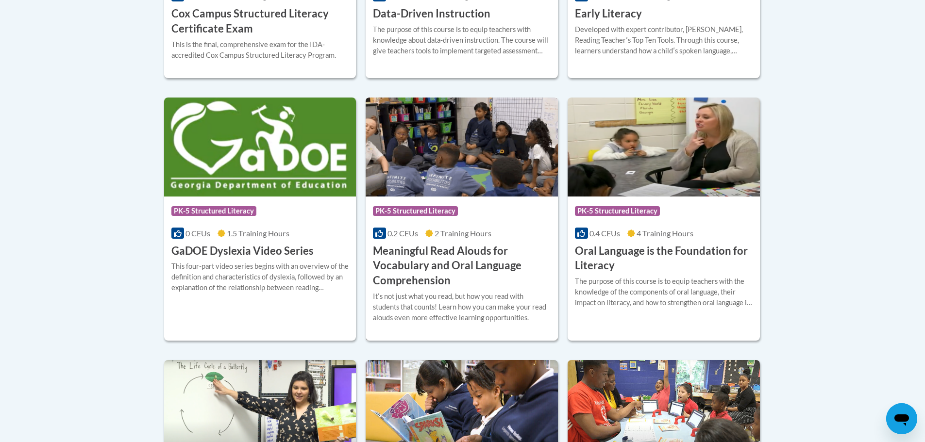
click at [433, 155] on img at bounding box center [462, 147] width 192 height 99
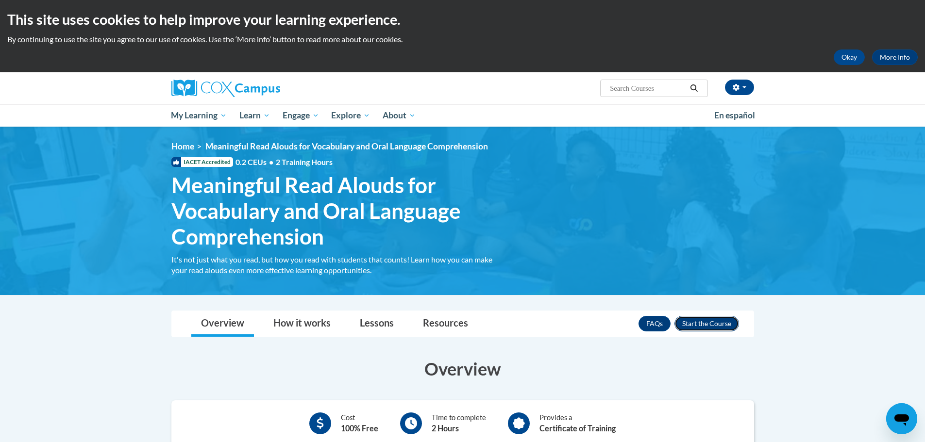
click at [719, 323] on button "Enroll" at bounding box center [706, 324] width 65 height 16
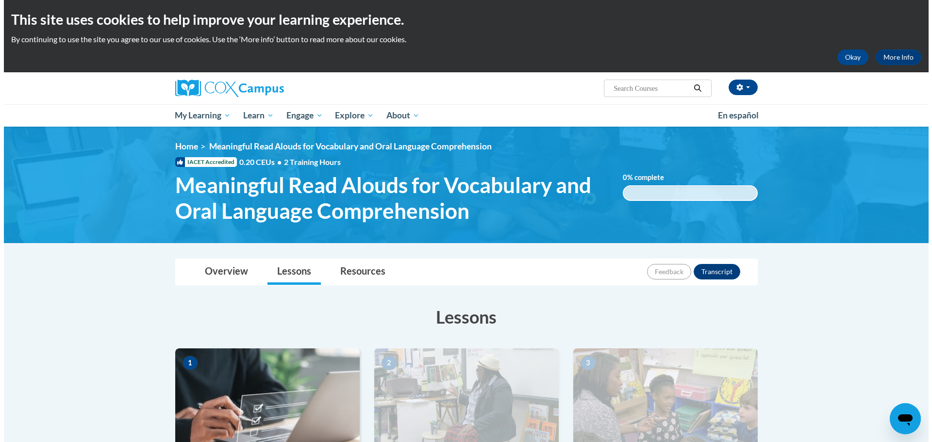
scroll to position [243, 0]
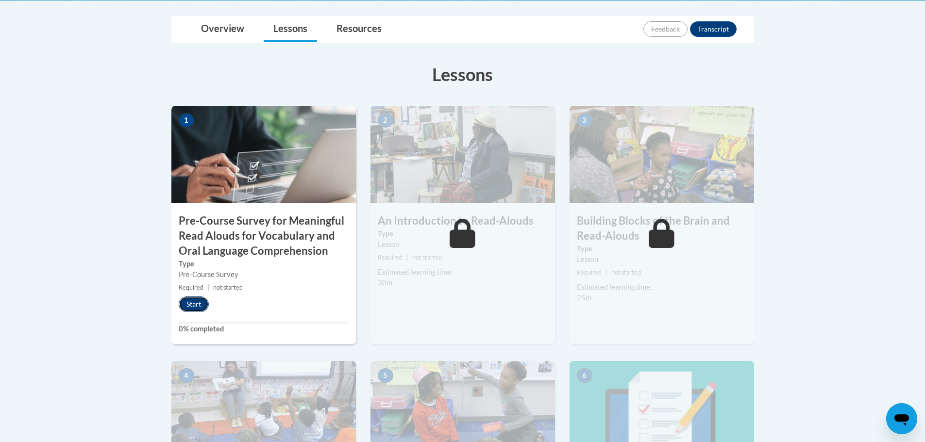
click at [200, 302] on button "Start" at bounding box center [194, 305] width 30 height 16
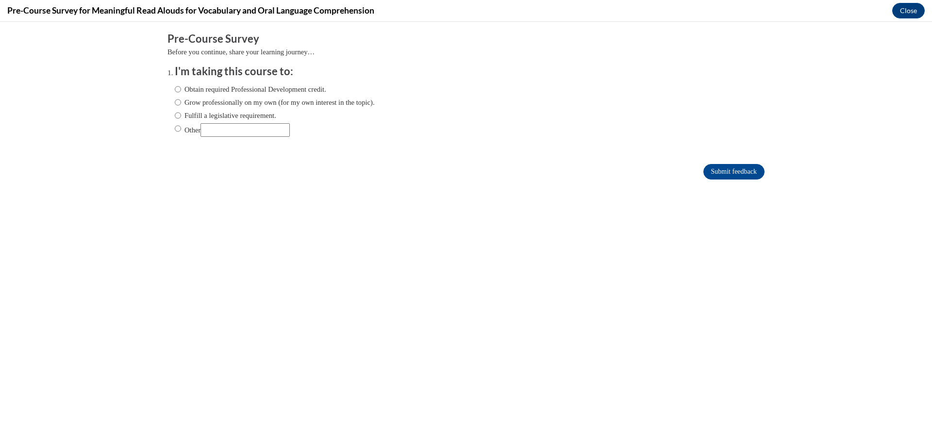
scroll to position [0, 0]
click at [175, 90] on input "Obtain required Professional Development credit." at bounding box center [178, 89] width 6 height 11
radio input "true"
click at [718, 171] on input "Submit feedback" at bounding box center [734, 172] width 61 height 16
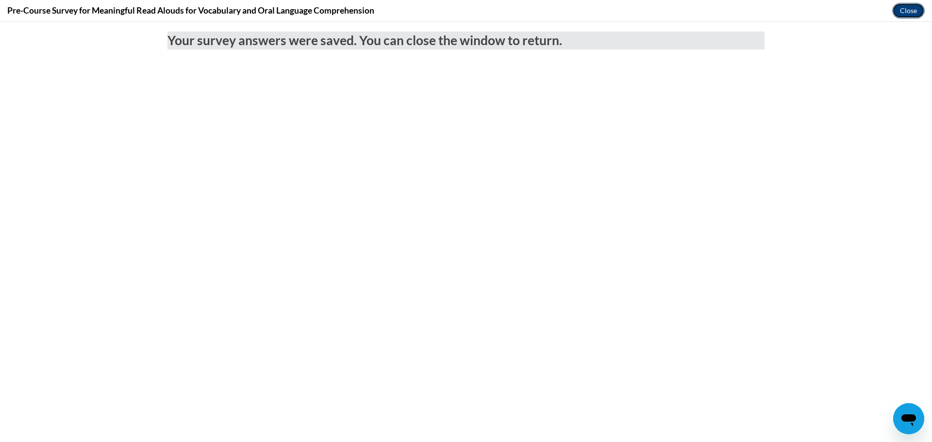
click at [911, 6] on button "Close" at bounding box center [908, 11] width 33 height 16
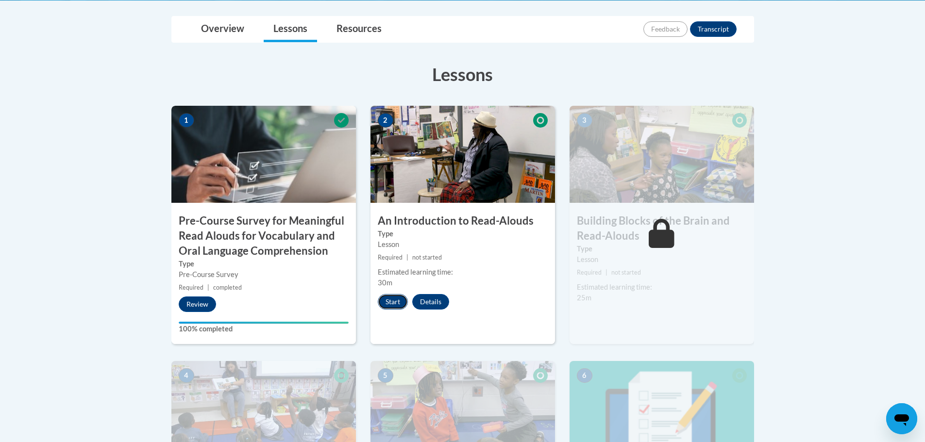
click at [395, 305] on button "Start" at bounding box center [393, 302] width 30 height 16
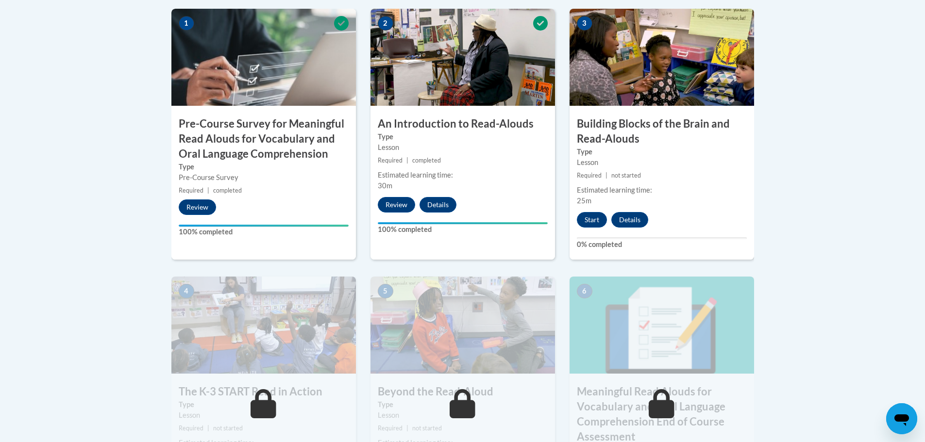
scroll to position [437, 0]
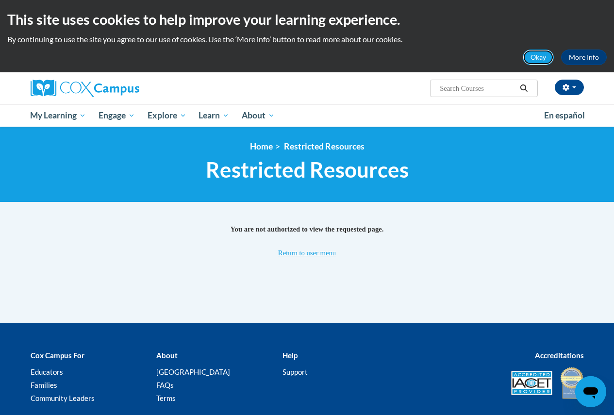
click at [533, 57] on button "Okay" at bounding box center [538, 58] width 31 height 16
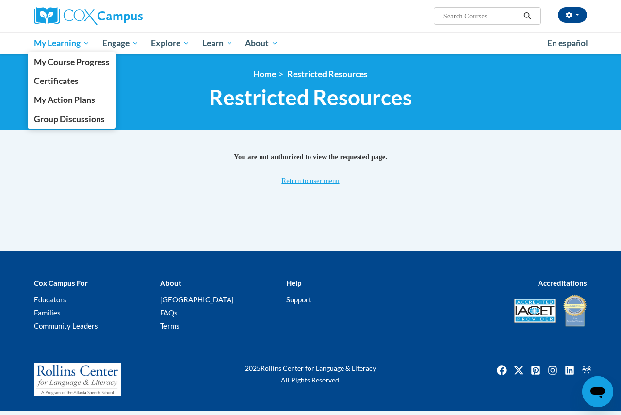
click at [76, 45] on span "My Learning" at bounding box center [62, 43] width 56 height 12
click at [76, 59] on span "My Course Progress" at bounding box center [72, 62] width 76 height 10
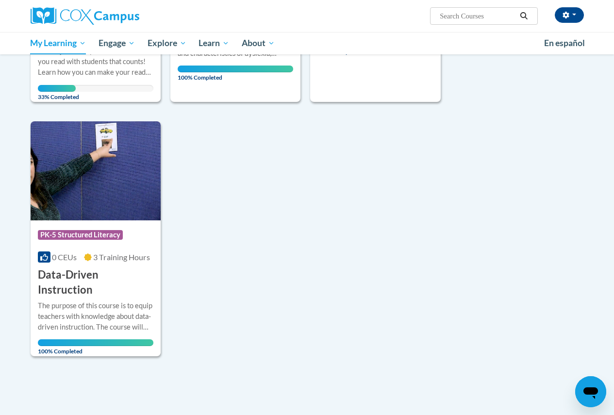
scroll to position [146, 0]
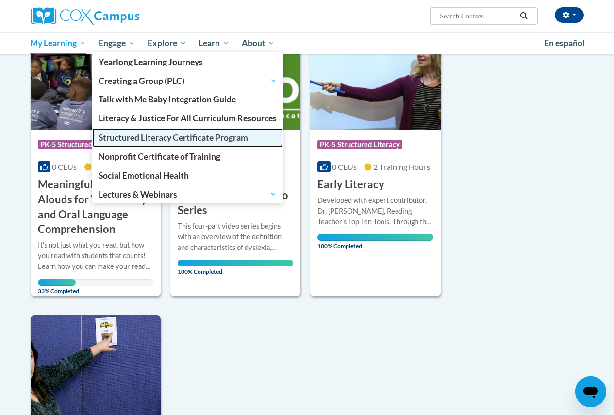
click at [118, 134] on span "Structured Literacy Certificate Program" at bounding box center [174, 138] width 150 height 10
click at [125, 138] on span "Structured Literacy Certificate Program" at bounding box center [174, 138] width 150 height 10
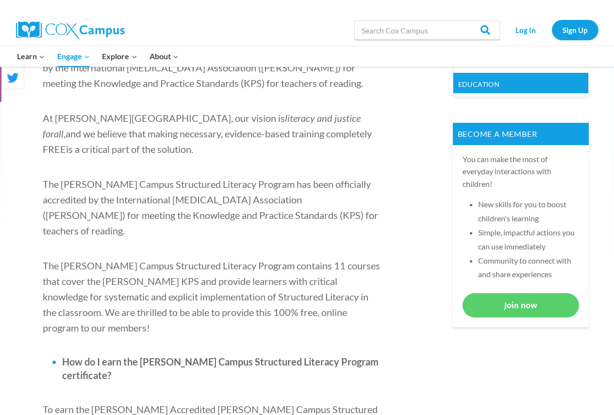
scroll to position [340, 0]
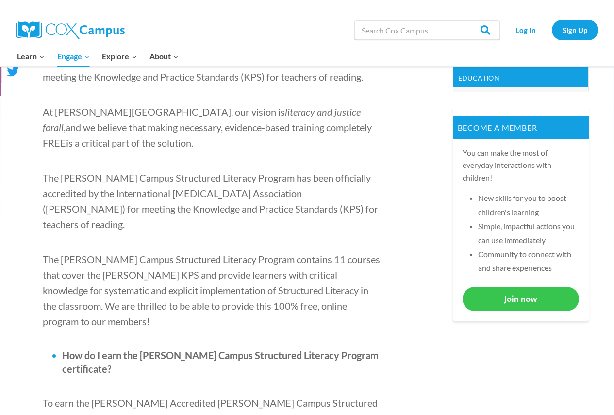
click at [540, 295] on link "Join now" at bounding box center [521, 299] width 117 height 24
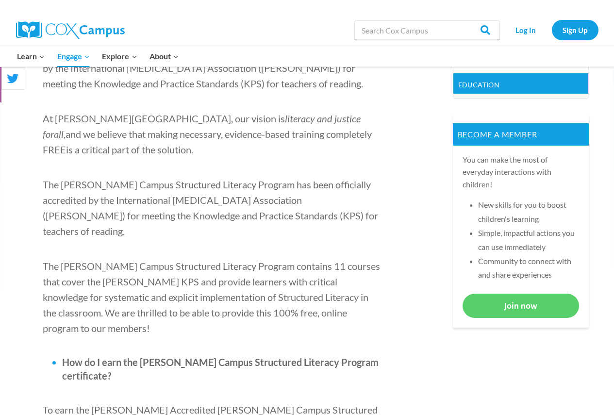
scroll to position [340, 0]
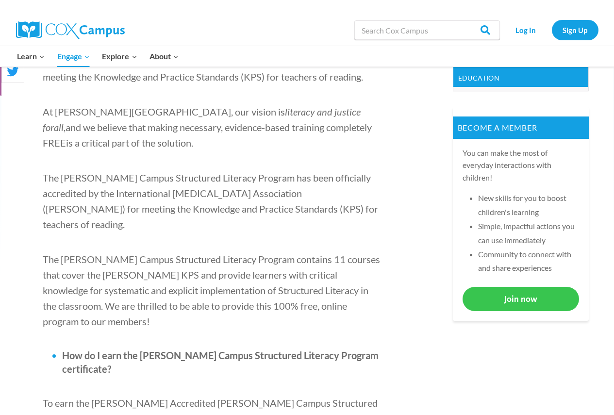
click at [522, 302] on link "Join now" at bounding box center [521, 299] width 117 height 24
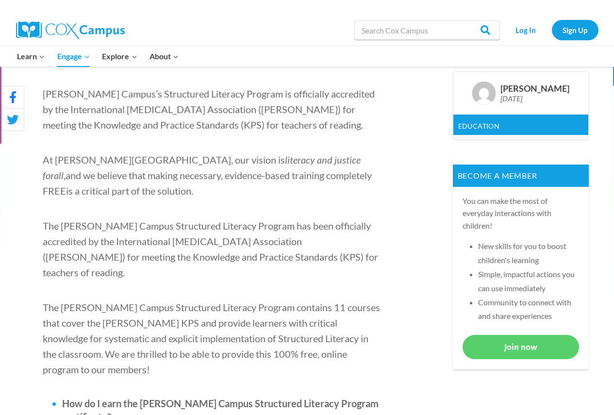
scroll to position [291, 0]
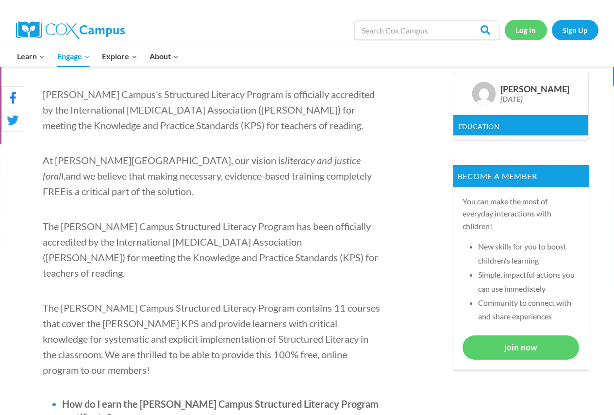
click at [525, 28] on link "Log In" at bounding box center [526, 30] width 42 height 20
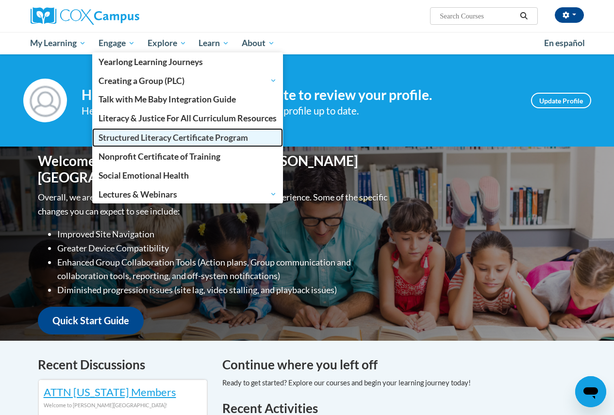
click at [165, 131] on link "Structured Literacy Certificate Program" at bounding box center [187, 137] width 191 height 19
click at [100, 134] on span "Structured Literacy Certificate Program" at bounding box center [174, 138] width 150 height 10
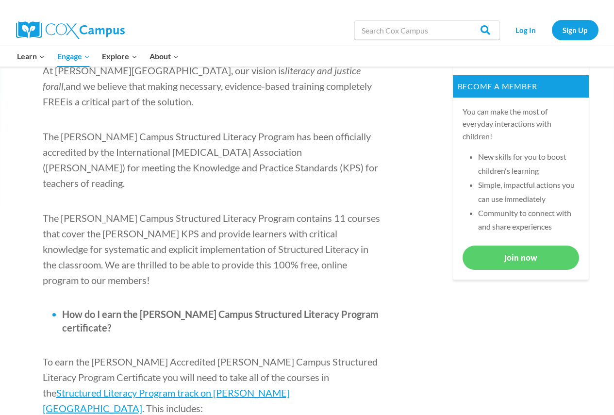
scroll to position [388, 0]
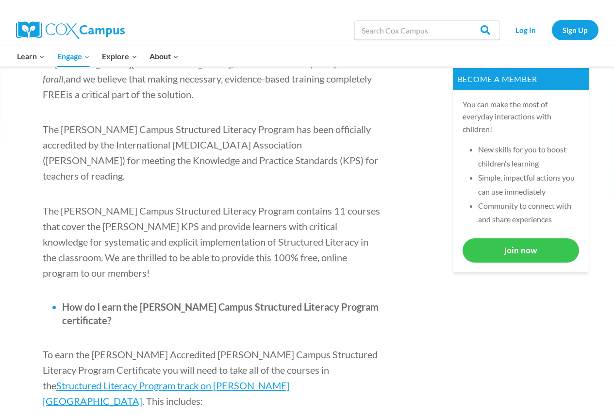
click at [526, 250] on link "Join now" at bounding box center [521, 250] width 117 height 24
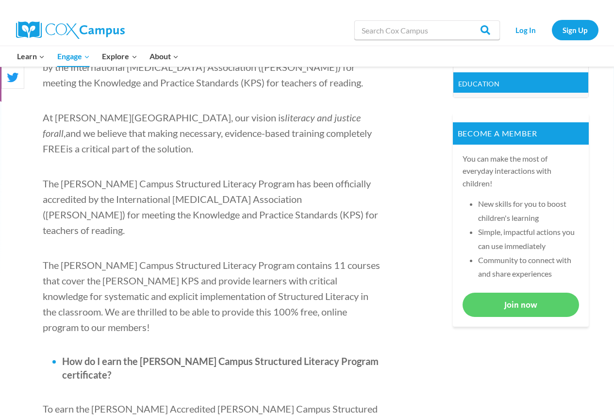
scroll to position [340, 0]
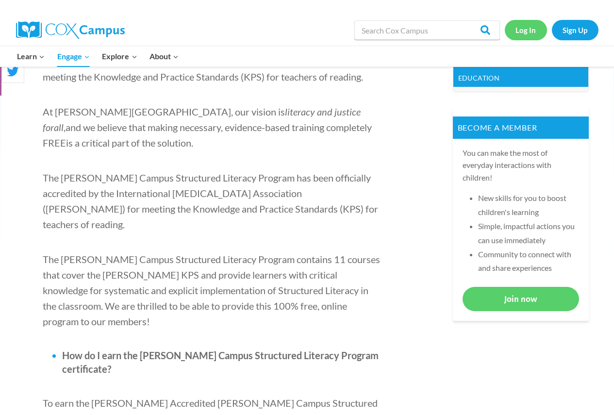
click at [531, 33] on link "Log In" at bounding box center [526, 30] width 42 height 20
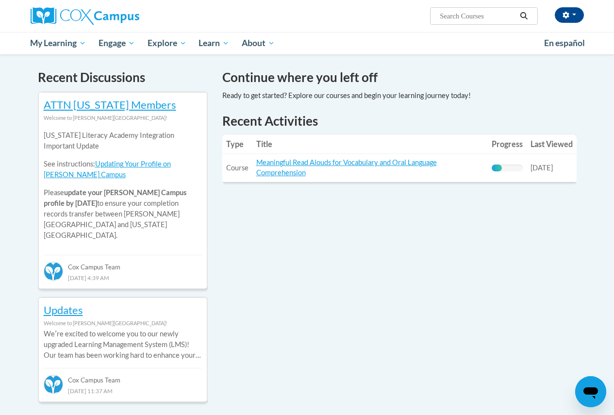
scroll to position [194, 0]
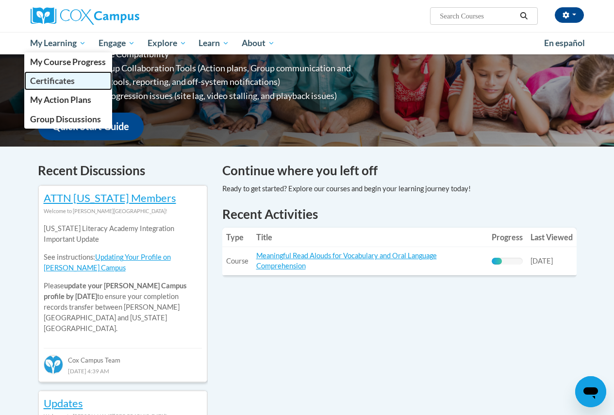
click at [67, 79] on span "Certificates" at bounding box center [52, 81] width 45 height 10
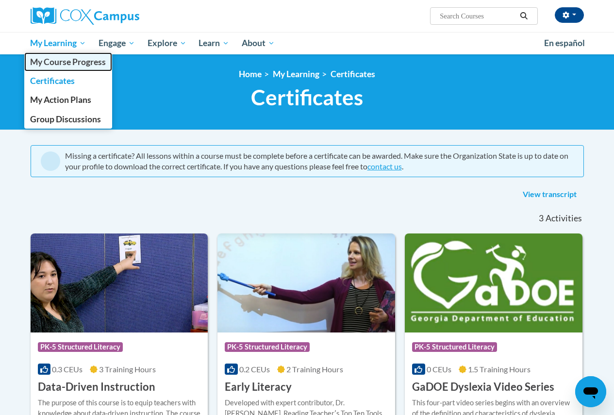
click at [84, 62] on span "My Course Progress" at bounding box center [68, 62] width 76 height 10
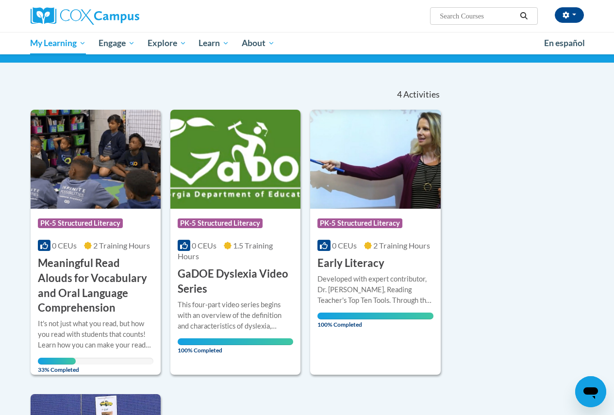
scroll to position [49, 0]
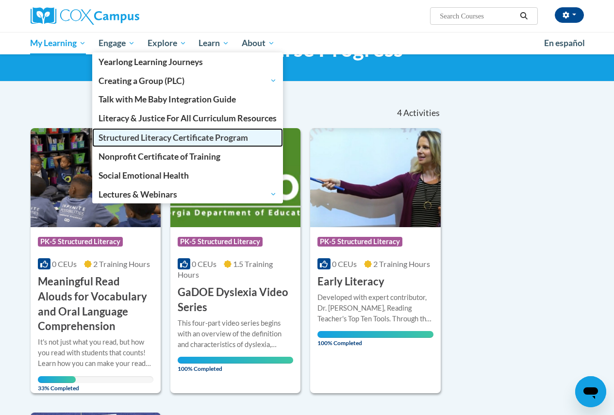
click at [142, 135] on span "Structured Literacy Certificate Program" at bounding box center [174, 138] width 150 height 10
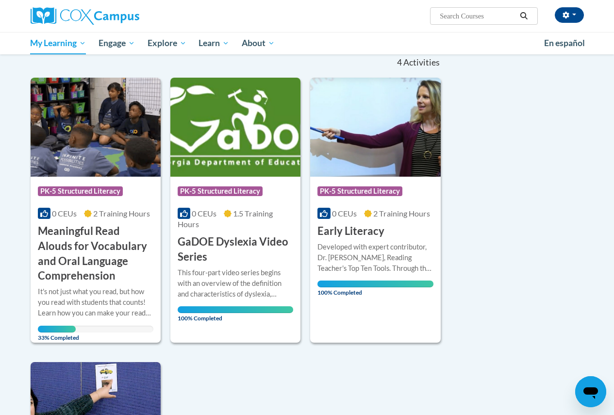
scroll to position [97, 0]
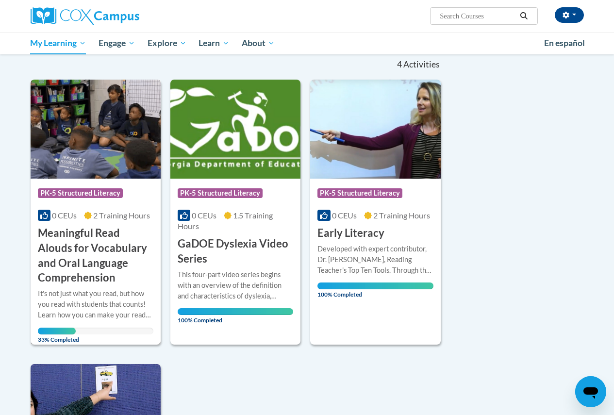
click at [103, 103] on img at bounding box center [96, 129] width 130 height 99
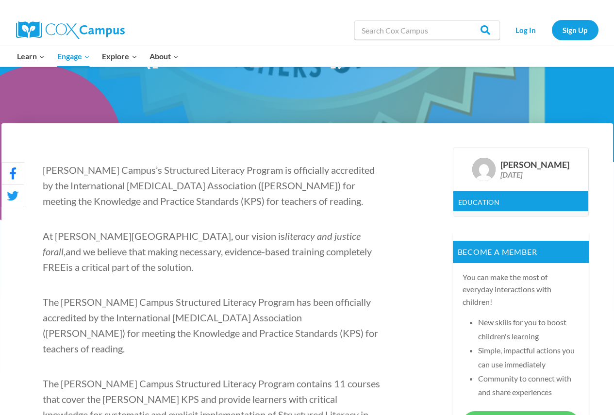
scroll to position [194, 0]
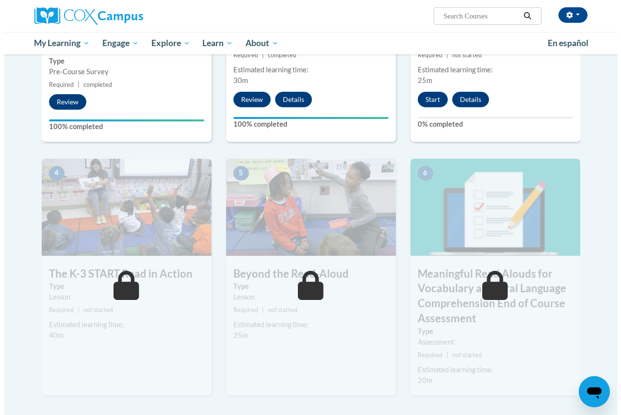
scroll to position [388, 0]
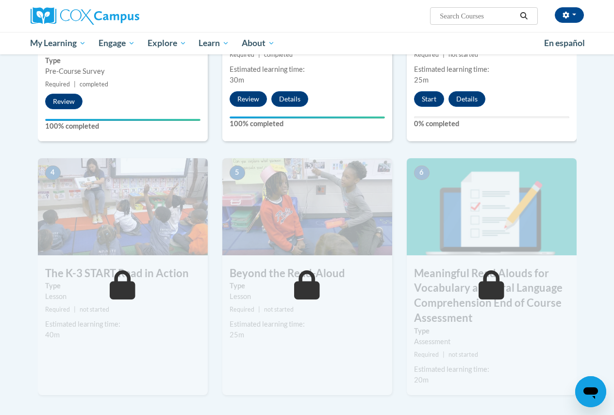
click at [99, 228] on img at bounding box center [123, 206] width 170 height 97
click at [436, 99] on button "Start" at bounding box center [429, 99] width 30 height 16
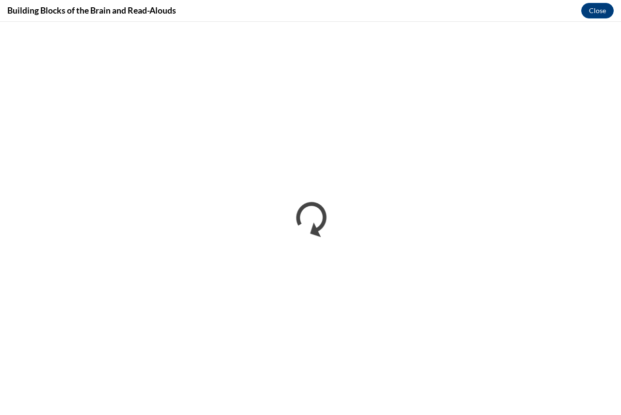
scroll to position [0, 0]
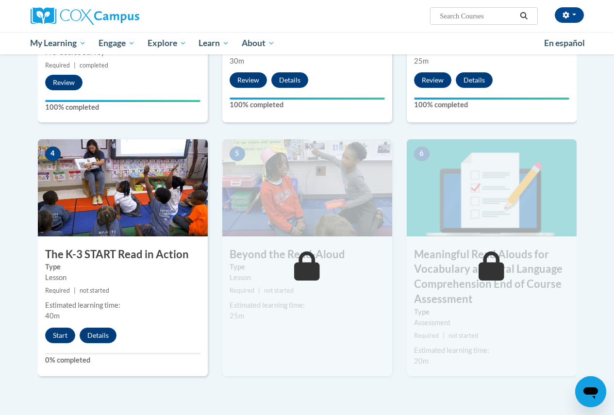
scroll to position [437, 0]
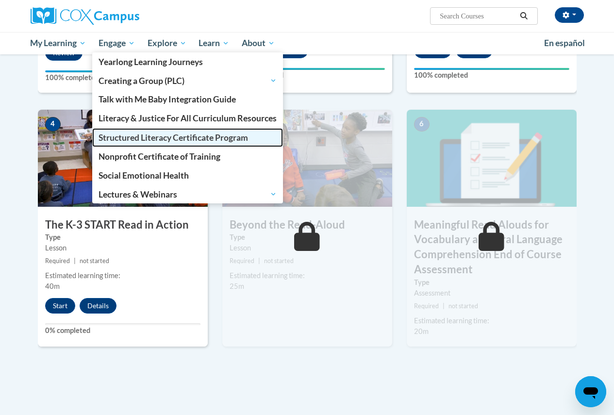
click at [130, 138] on span "Structured Literacy Certificate Program" at bounding box center [174, 138] width 150 height 10
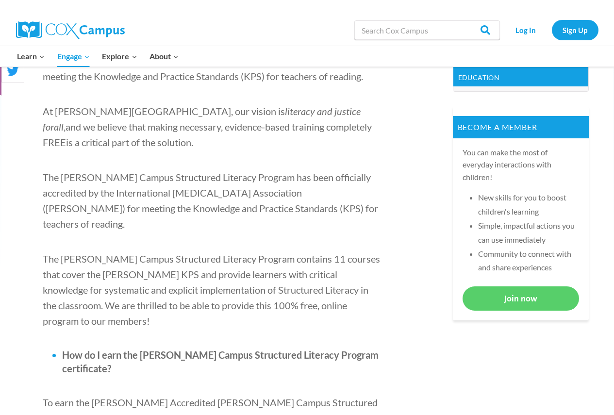
scroll to position [340, 0]
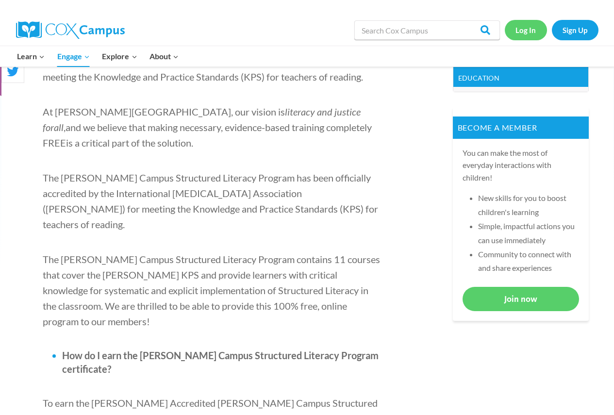
click at [531, 27] on link "Log In" at bounding box center [526, 30] width 42 height 20
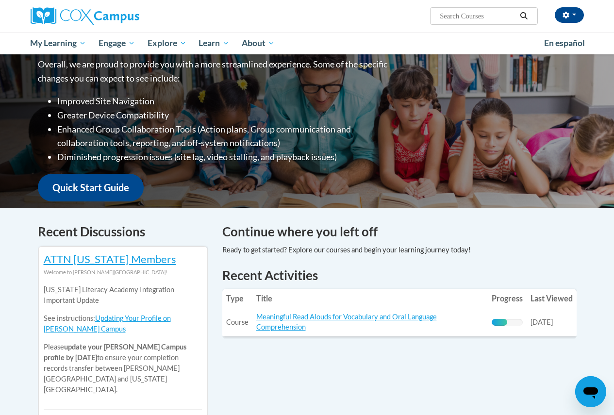
scroll to position [146, 0]
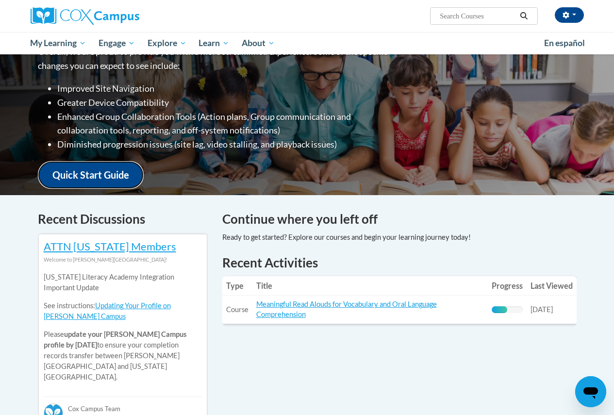
click at [102, 161] on link "Quick Start Guide" at bounding box center [91, 175] width 106 height 28
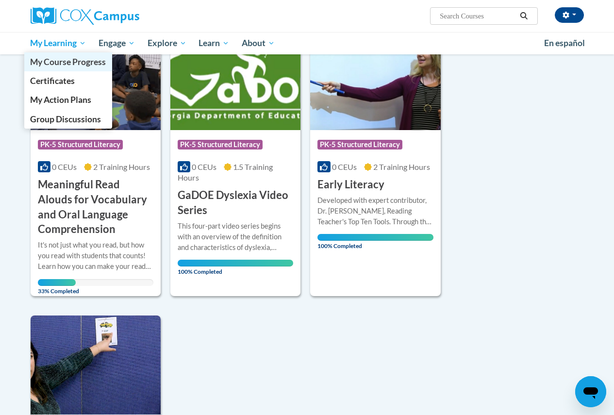
scroll to position [146, 0]
click at [70, 60] on span "My Course Progress" at bounding box center [68, 62] width 76 height 10
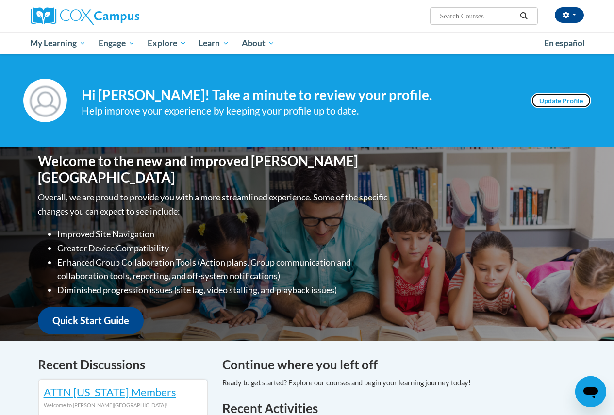
click at [558, 99] on link "Update Profile" at bounding box center [561, 101] width 60 height 16
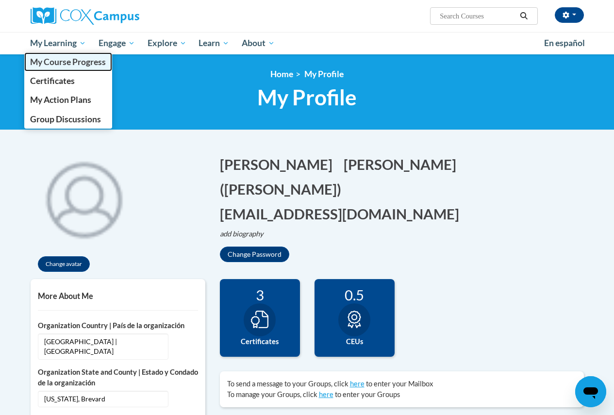
click at [65, 62] on span "My Course Progress" at bounding box center [68, 62] width 76 height 10
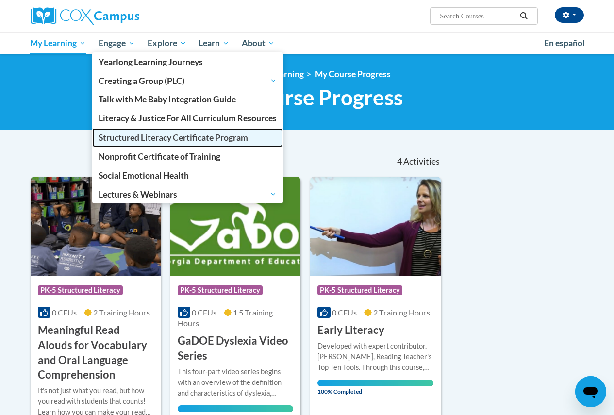
click at [120, 136] on span "Structured Literacy Certificate Program" at bounding box center [174, 138] width 150 height 10
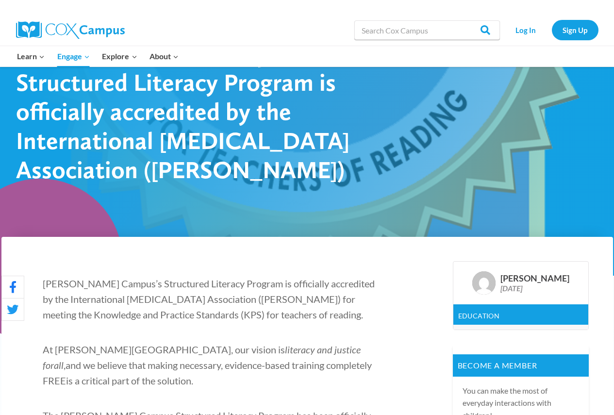
scroll to position [194, 0]
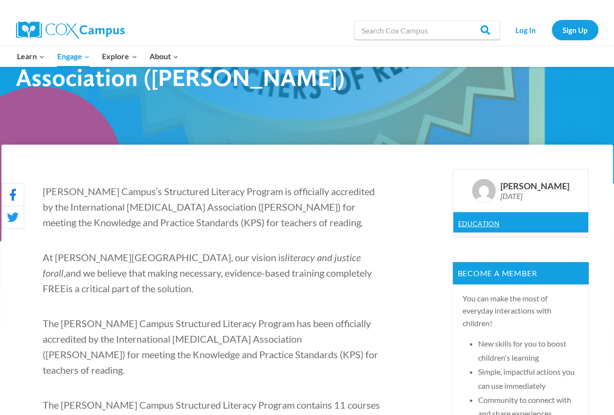
click at [479, 225] on link "Education" at bounding box center [479, 223] width 42 height 8
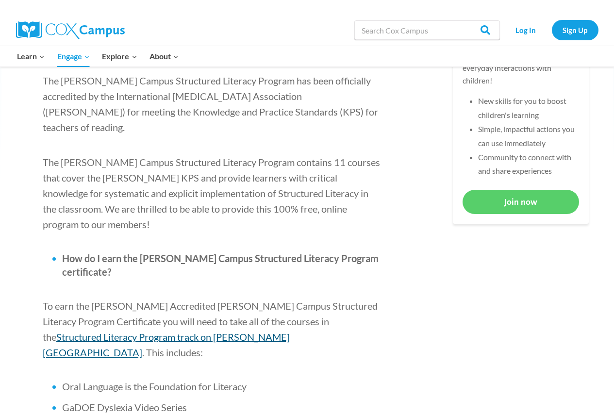
click at [290, 331] on span "Structured Literacy Program track on [PERSON_NAME][GEOGRAPHIC_DATA]" at bounding box center [166, 344] width 247 height 27
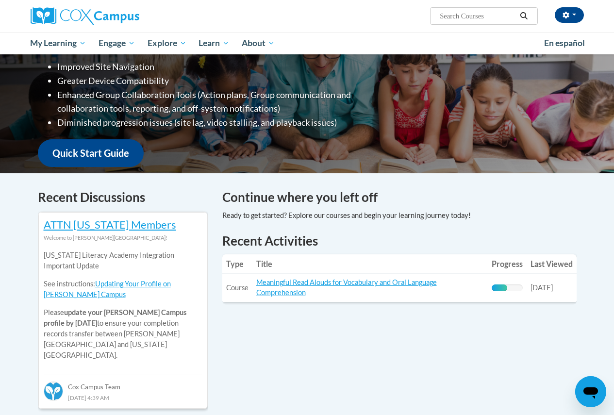
scroll to position [162, 0]
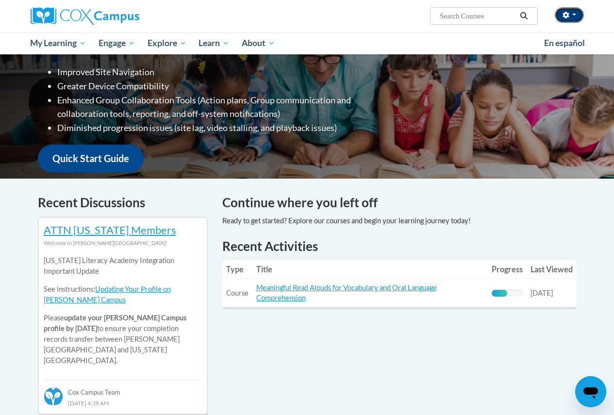
click at [574, 17] on button "button" at bounding box center [569, 15] width 29 height 16
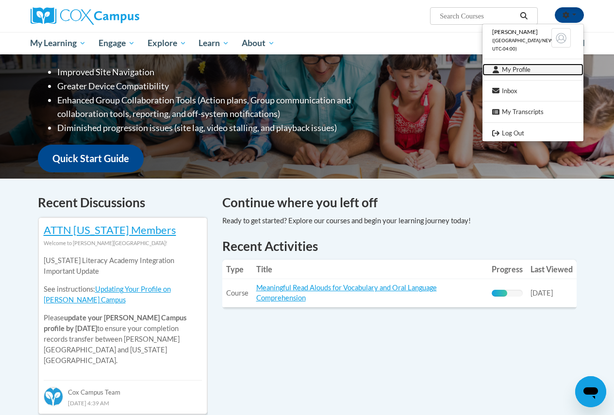
click at [521, 71] on link "My Profile" at bounding box center [533, 70] width 101 height 12
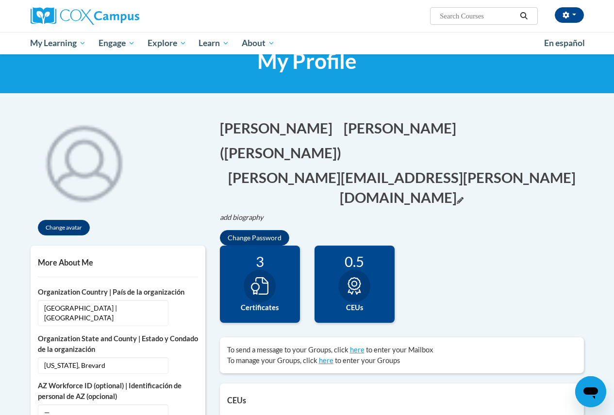
scroll to position [146, 0]
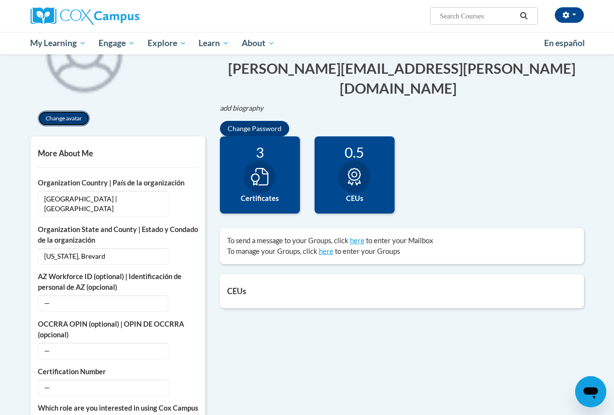
click at [71, 119] on button "Change avatar" at bounding box center [64, 119] width 52 height 16
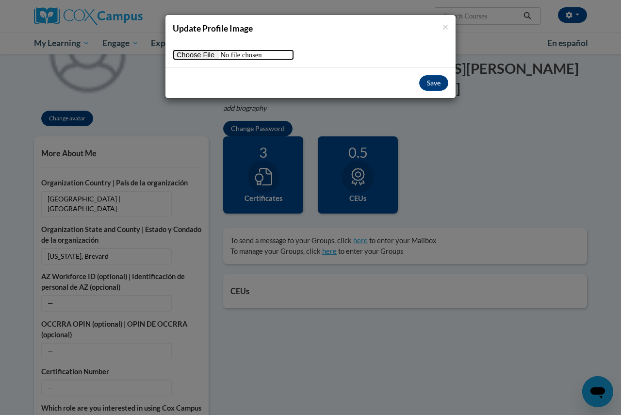
click at [184, 56] on input "file" at bounding box center [233, 55] width 121 height 11
type input "C:\fakepath\KA.jpg"
click at [428, 87] on button "Save" at bounding box center [433, 83] width 29 height 16
drag, startPoint x: 432, startPoint y: 88, endPoint x: 433, endPoint y: 81, distance: 7.4
click at [433, 81] on button "Save" at bounding box center [433, 83] width 29 height 16
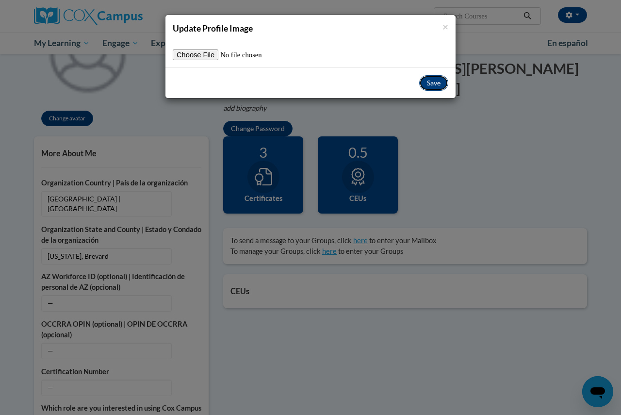
click at [436, 85] on button "Save" at bounding box center [433, 83] width 29 height 16
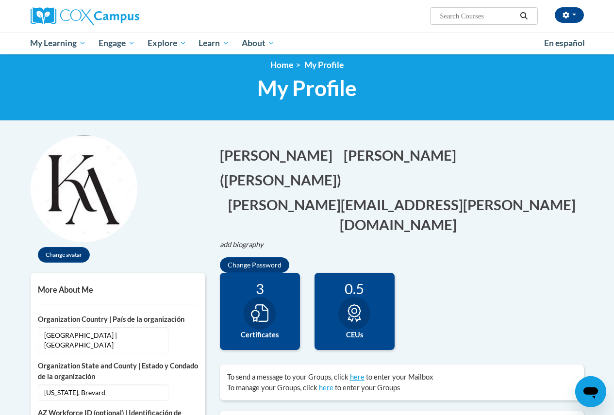
scroll to position [0, 0]
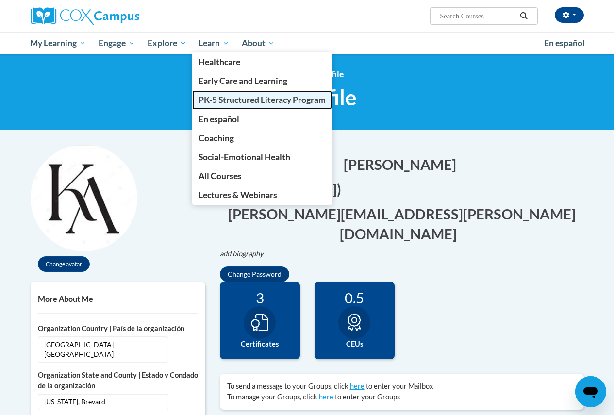
click at [223, 98] on span "PK-5 Structured Literacy Program" at bounding box center [262, 100] width 127 height 10
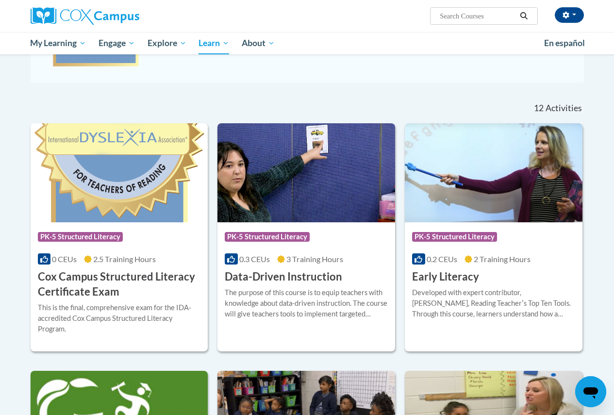
scroll to position [223, 0]
